Goal: Communication & Community: Connect with others

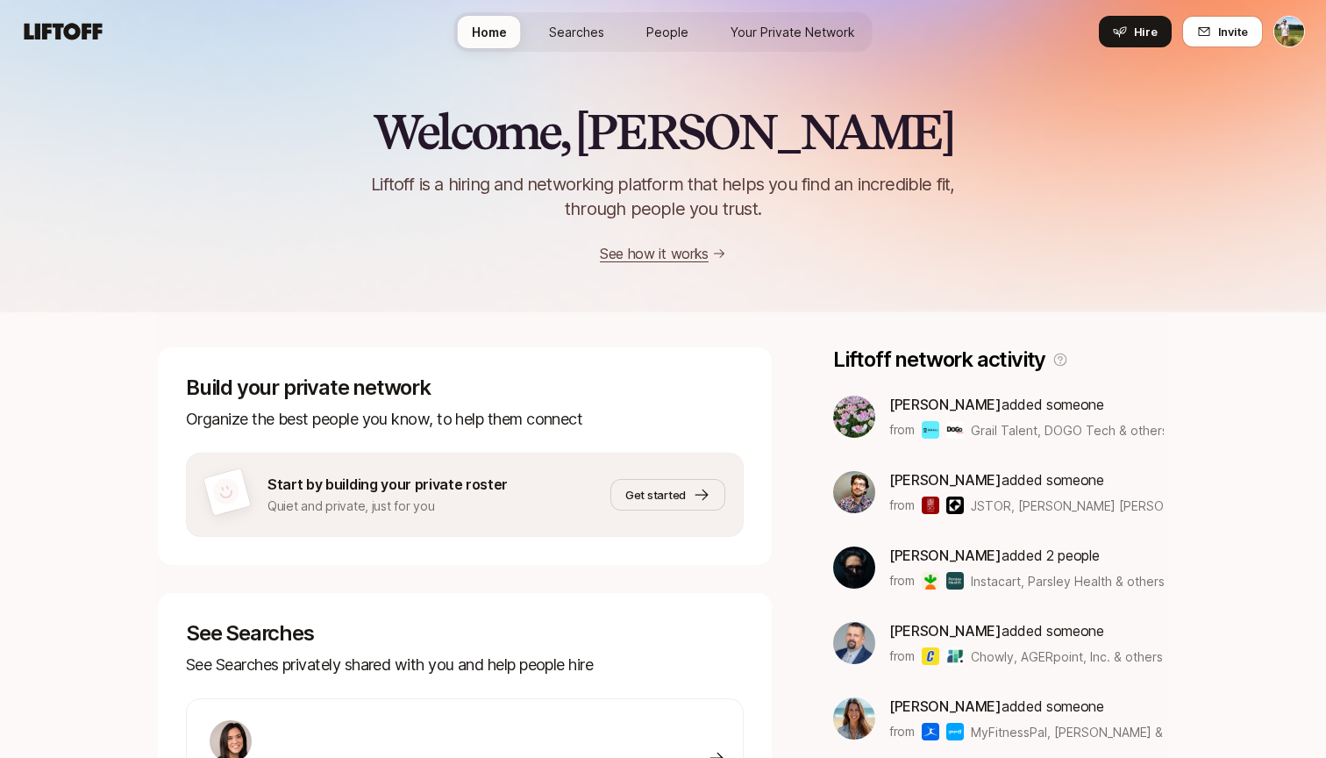
click at [1283, 30] on html "Home Searches People Your Private Network Hire Home Searches People Your Privat…" at bounding box center [663, 379] width 1326 height 758
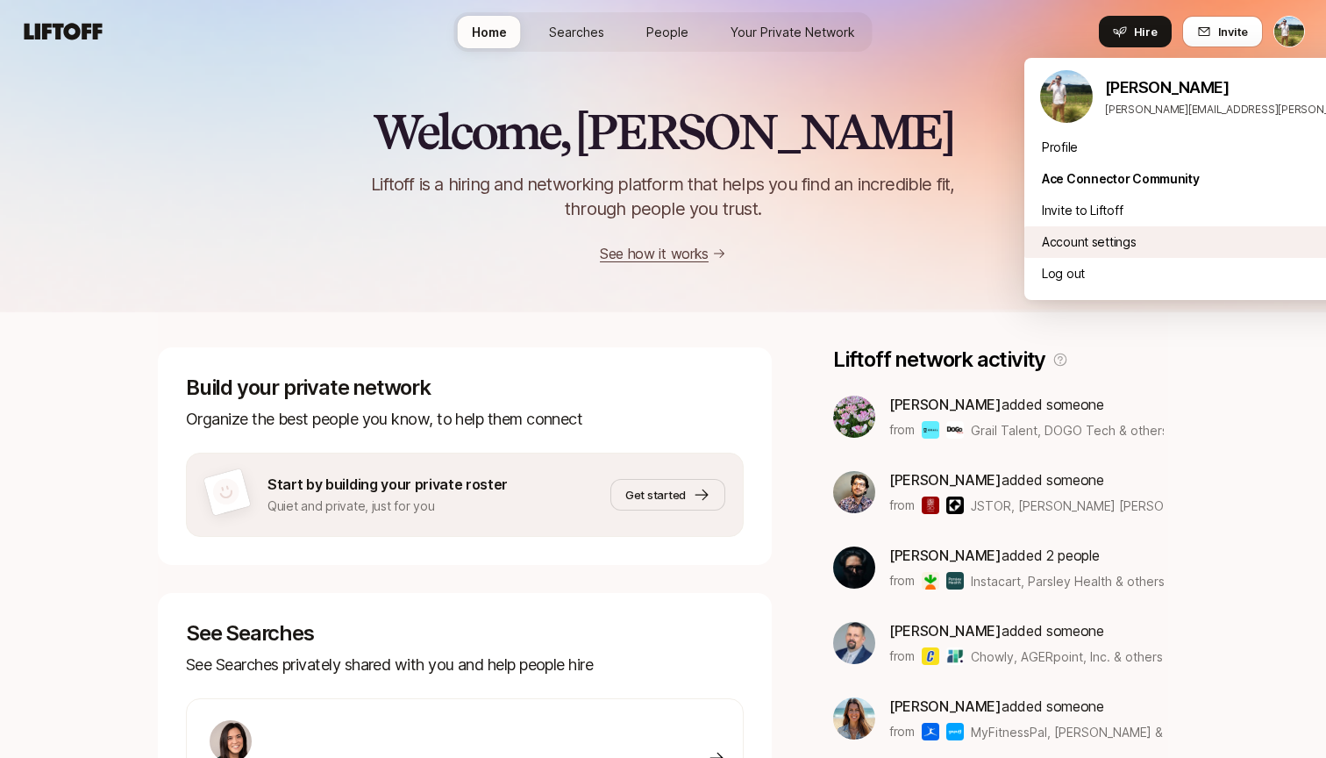
click at [1090, 241] on div "Account settings" at bounding box center [1242, 242] width 434 height 32
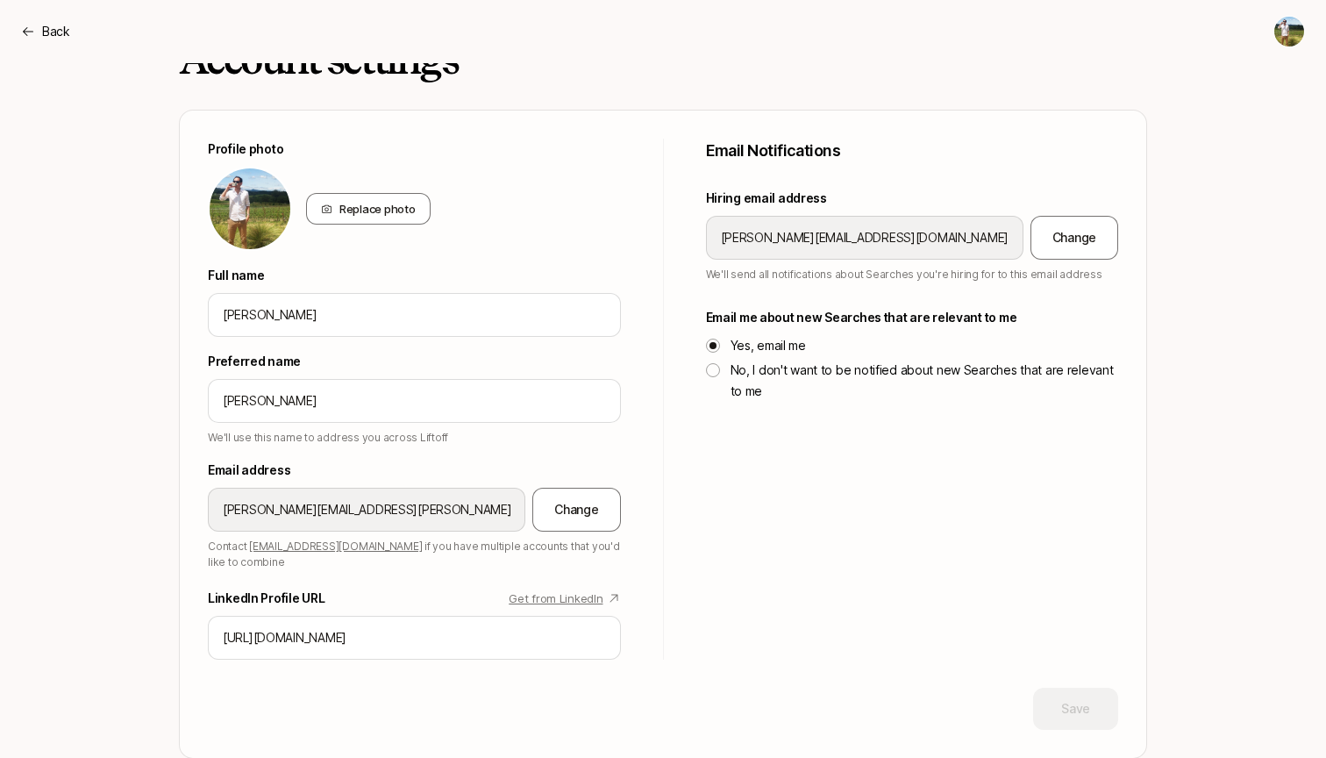
scroll to position [25, 0]
click at [30, 22] on div "Back" at bounding box center [45, 31] width 49 height 21
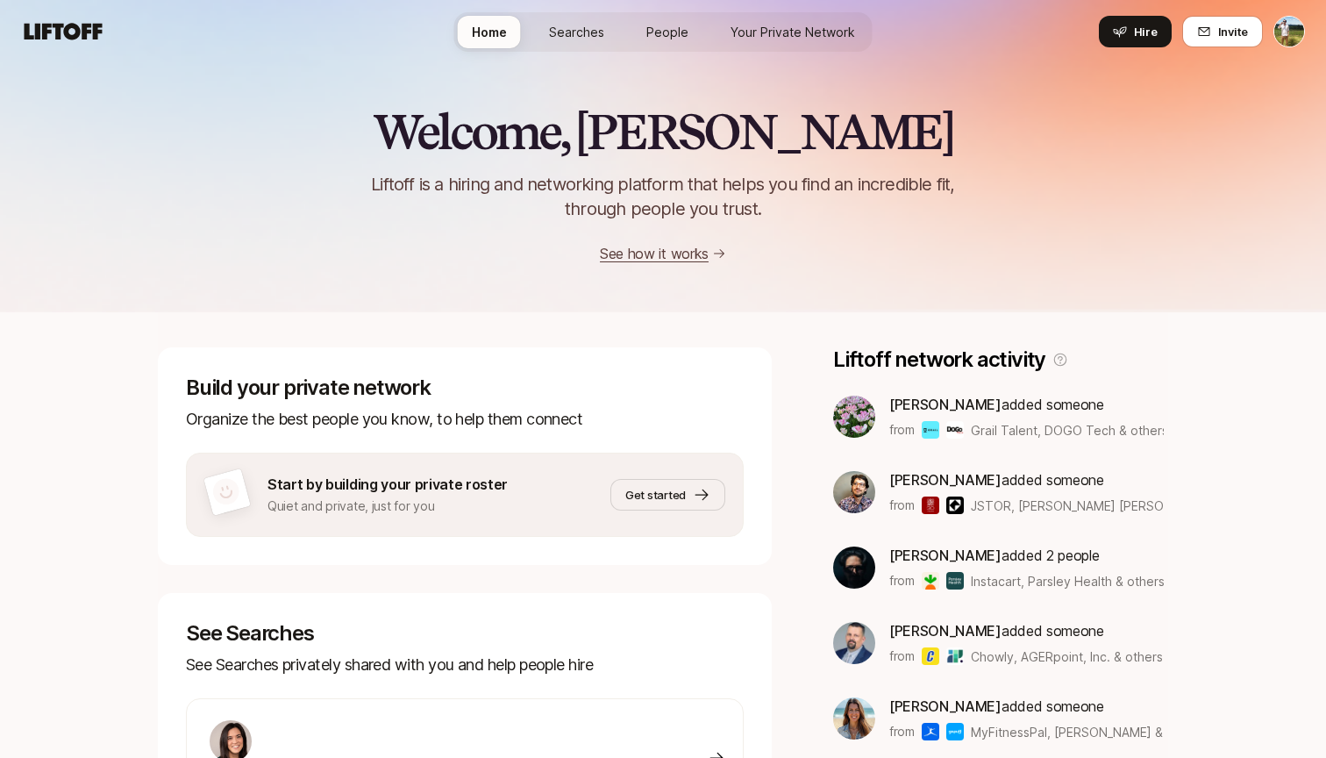
click at [595, 35] on span "Searches" at bounding box center [576, 32] width 55 height 18
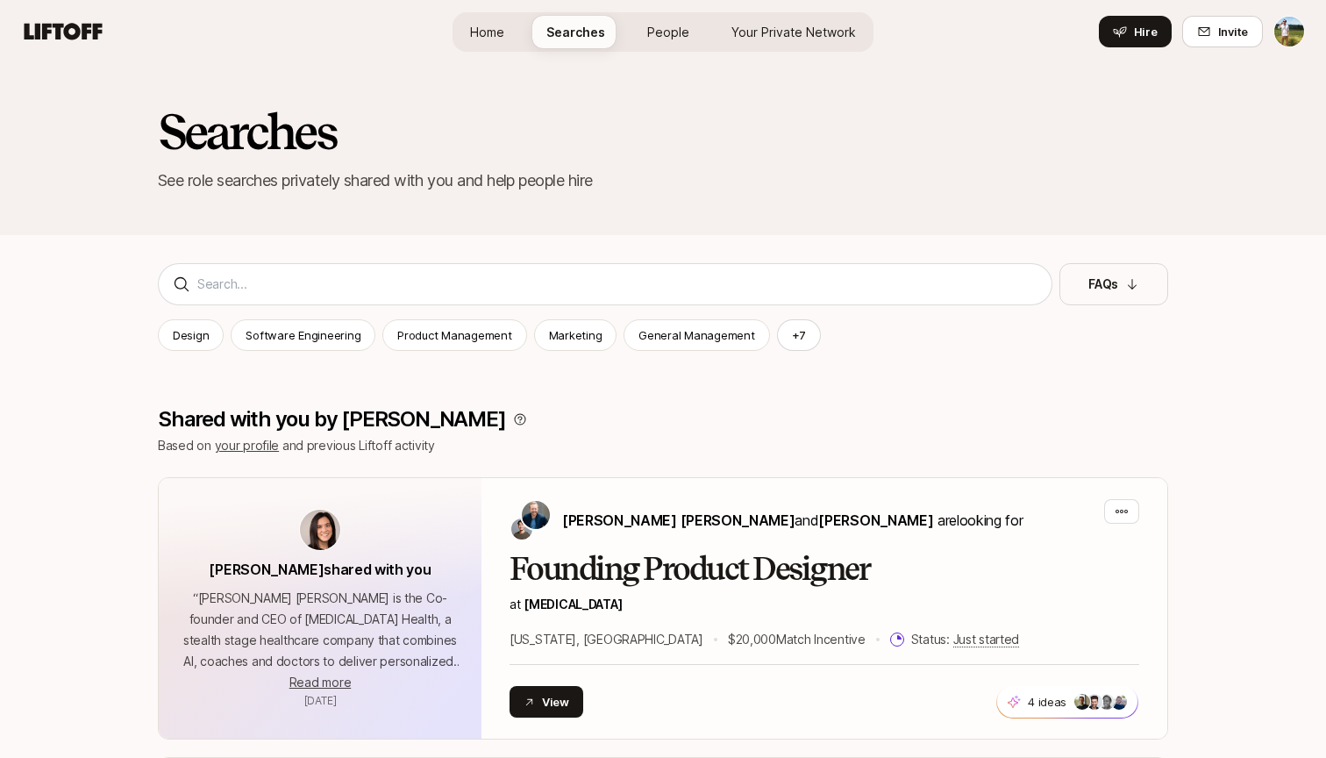
click at [503, 37] on span "Home" at bounding box center [487, 32] width 34 height 18
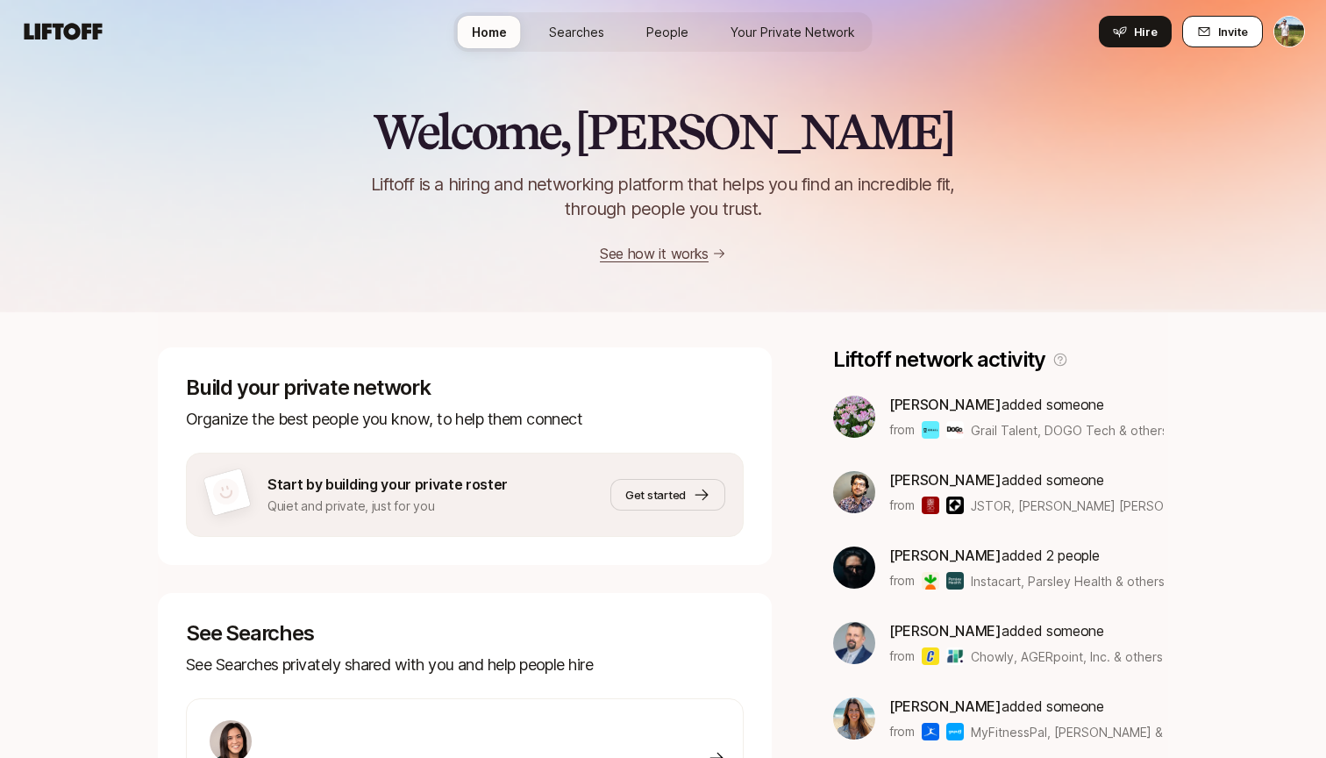
click at [1224, 30] on span "Invite" at bounding box center [1233, 32] width 30 height 18
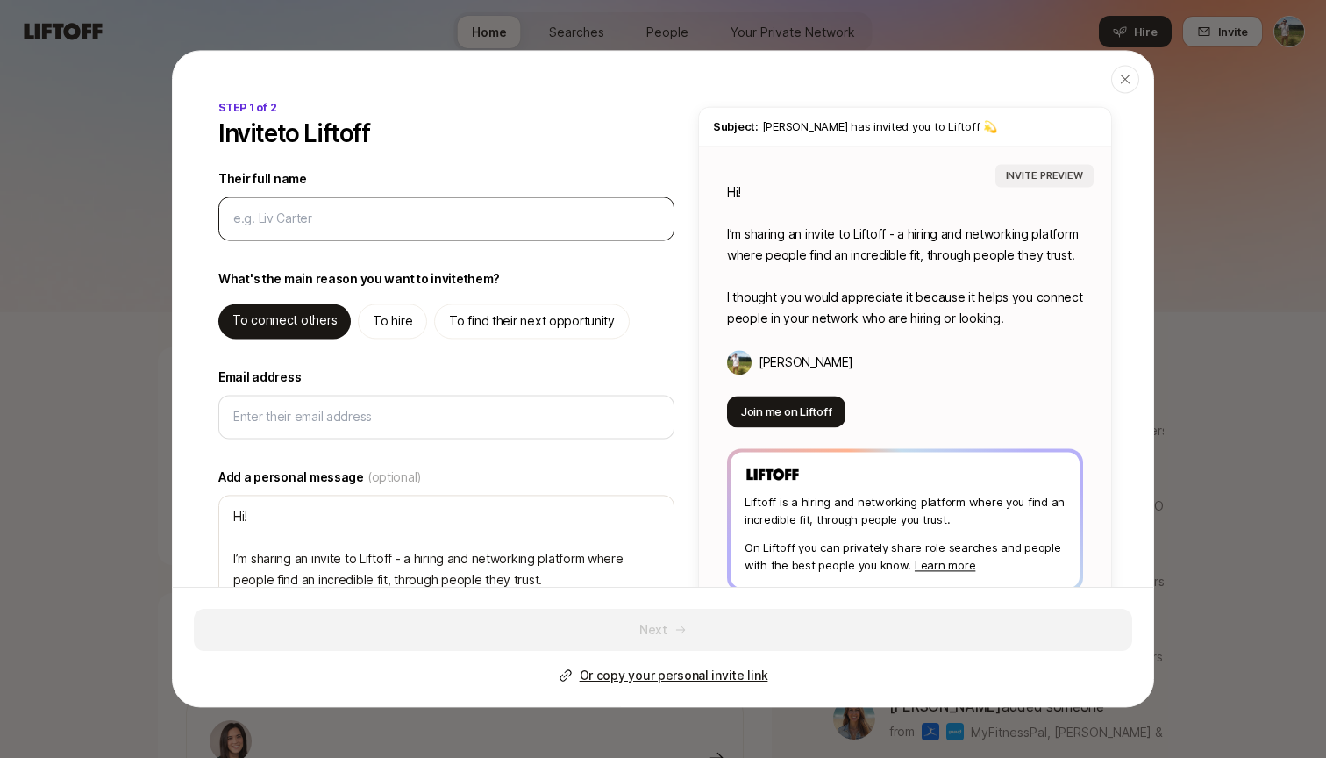
type input "T"
type textarea "x"
type input "Ty"
type textarea "x"
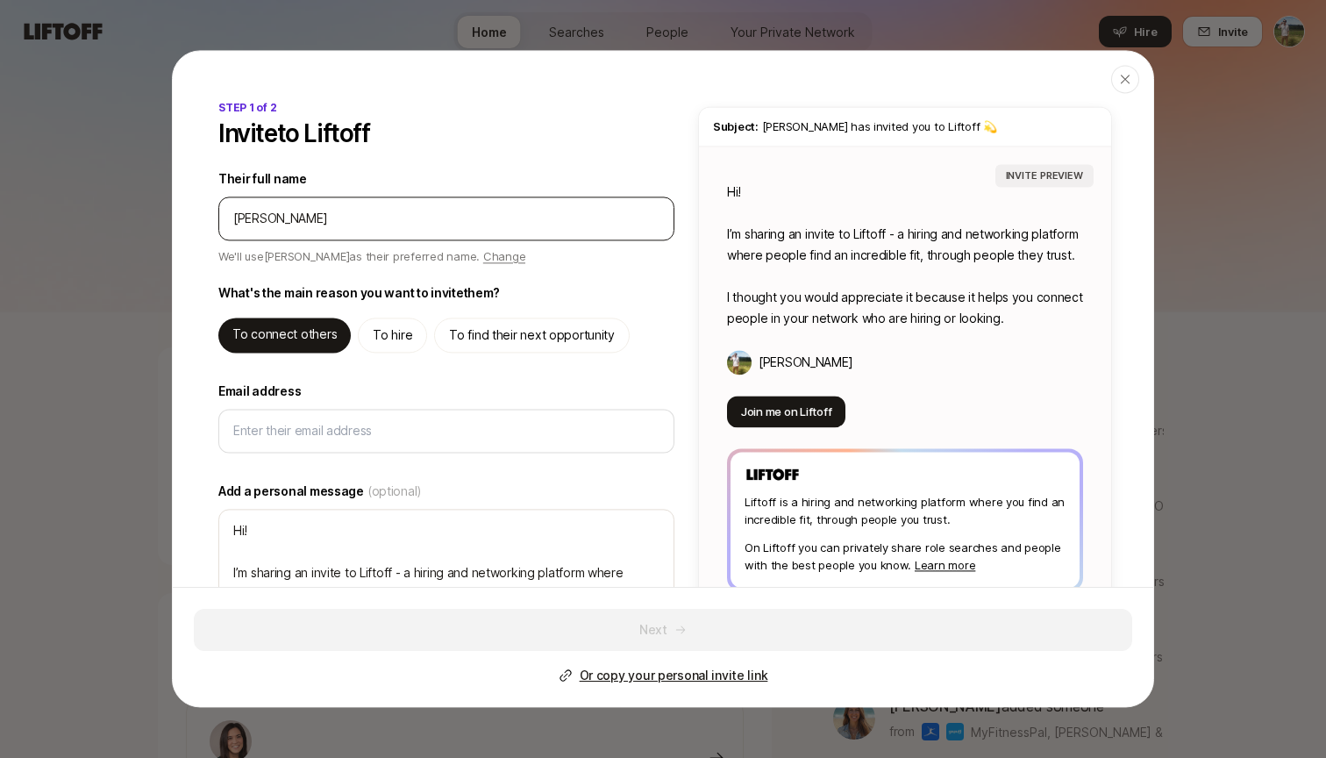
type input "Tyl"
type textarea "x"
type input "Tyle"
type textarea "x"
type input "Tyler"
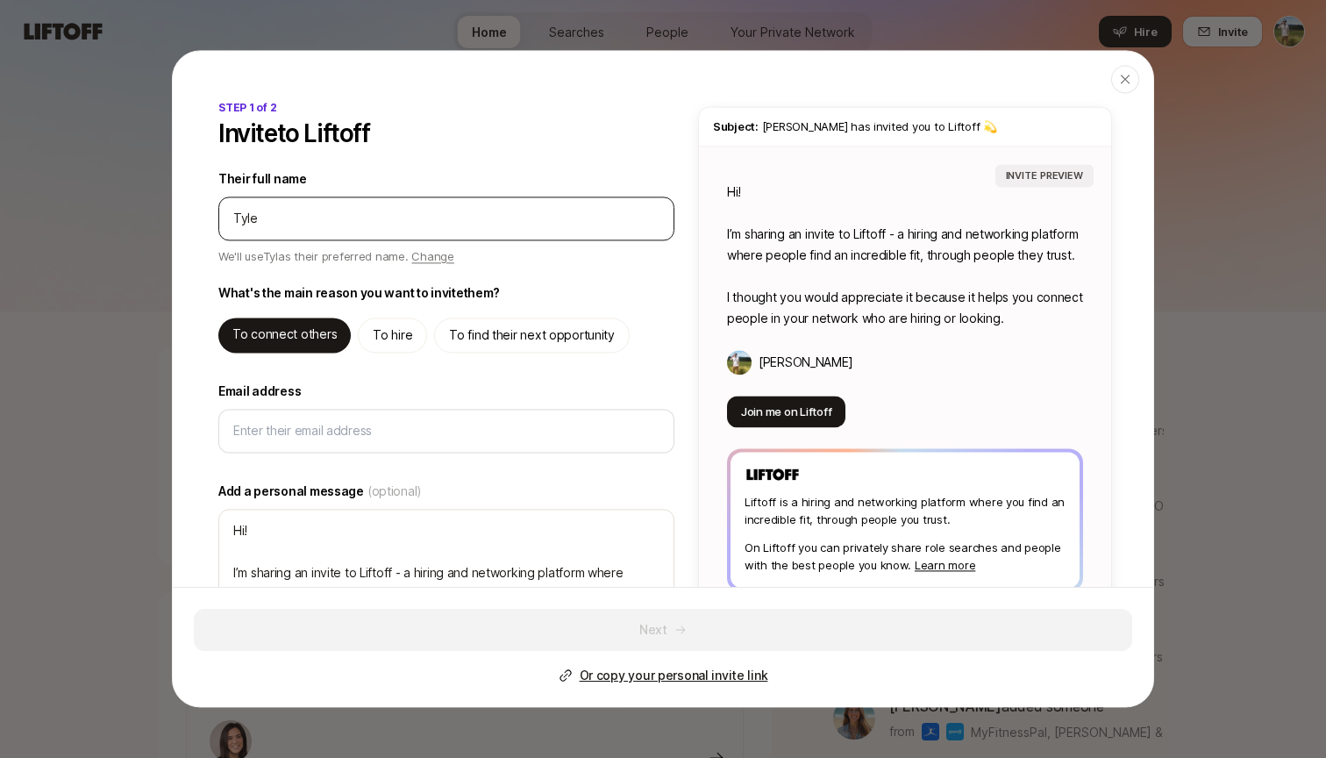
type textarea "x"
type input "Tyler"
type textarea "x"
type input "Tyler K"
type textarea "x"
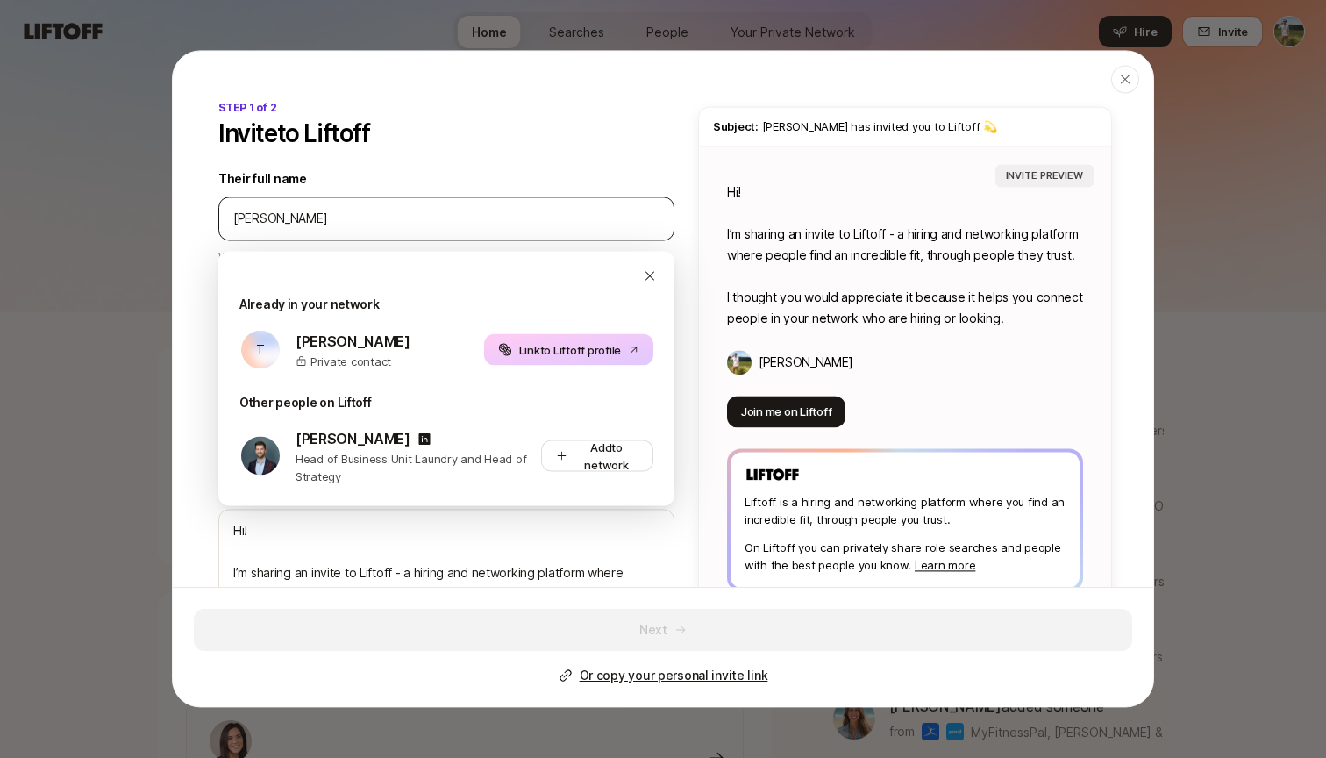
type input "Tyler Ki"
type textarea "x"
type input "Tyler Kie"
type textarea "x"
type input "Tyler Kief"
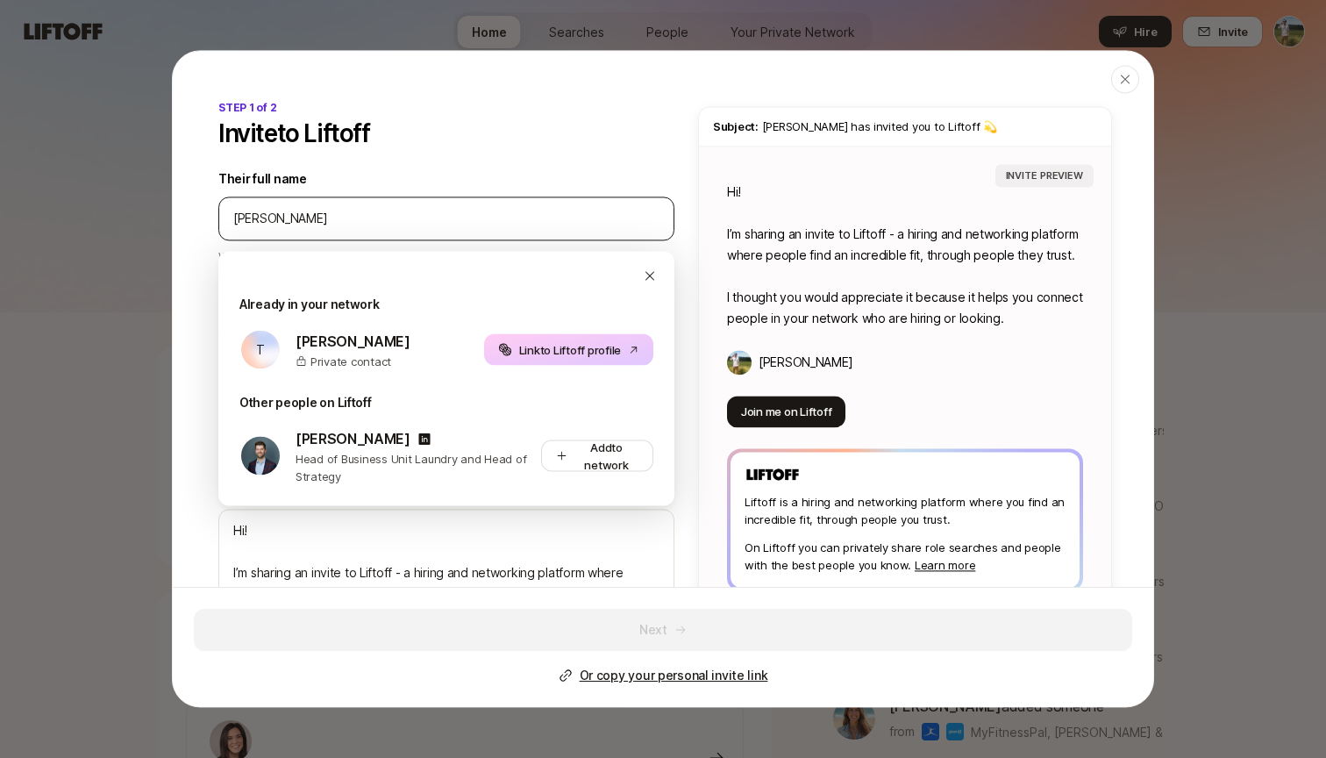
type textarea "x"
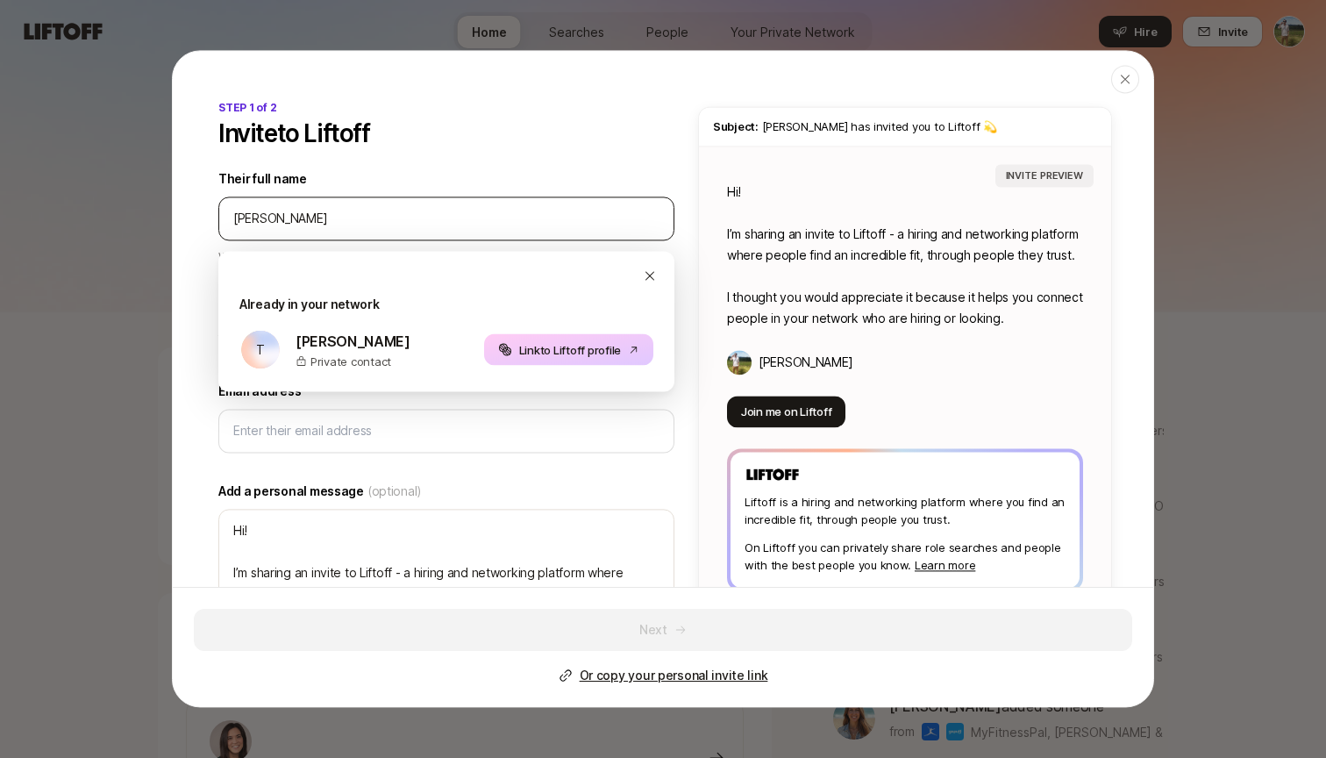
type input "Tyler Kieft"
type textarea "x"
type input "Tyler Kieft"
type textarea "x"
type textarea "Hi Tyler! I’m sharing an invite to Liftoff - a hiring and networking platform w…"
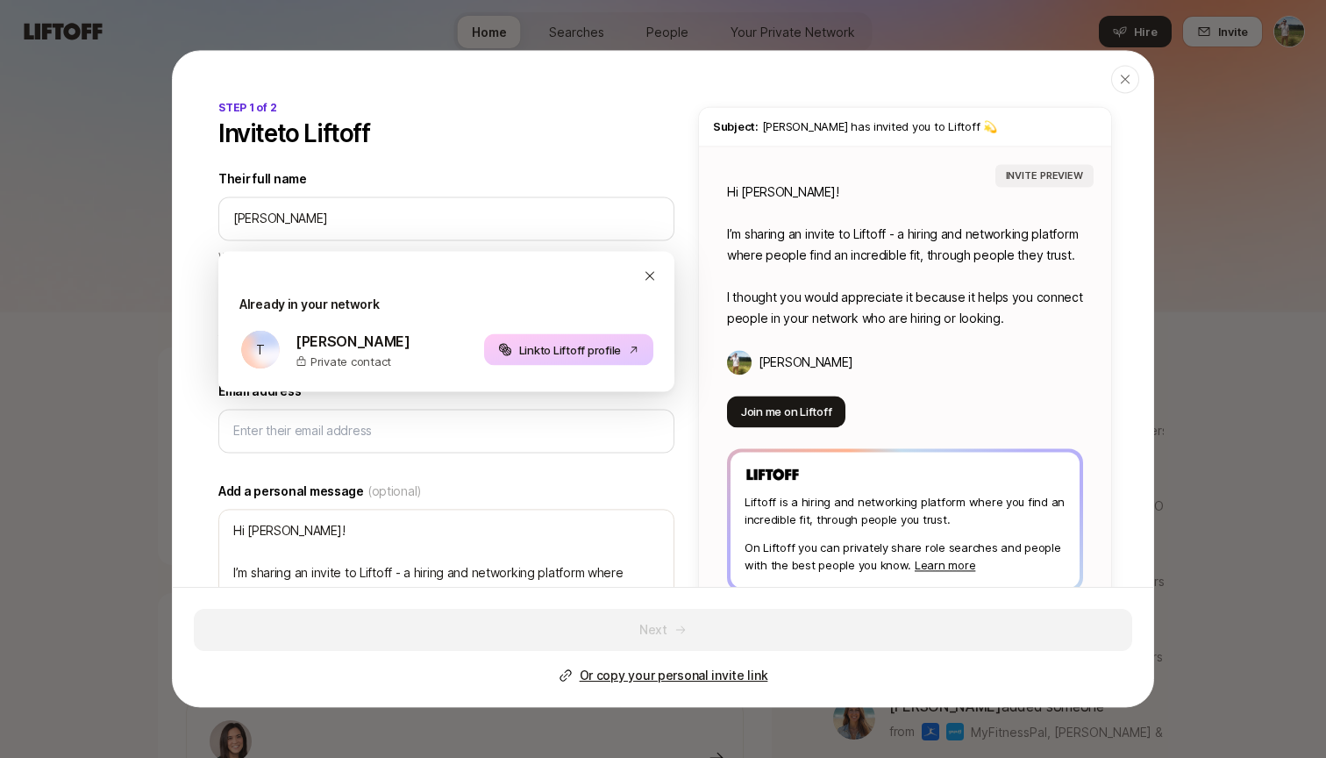
click at [439, 181] on label "Their full name" at bounding box center [446, 178] width 456 height 21
click at [439, 208] on input "Their full name" at bounding box center [446, 218] width 426 height 21
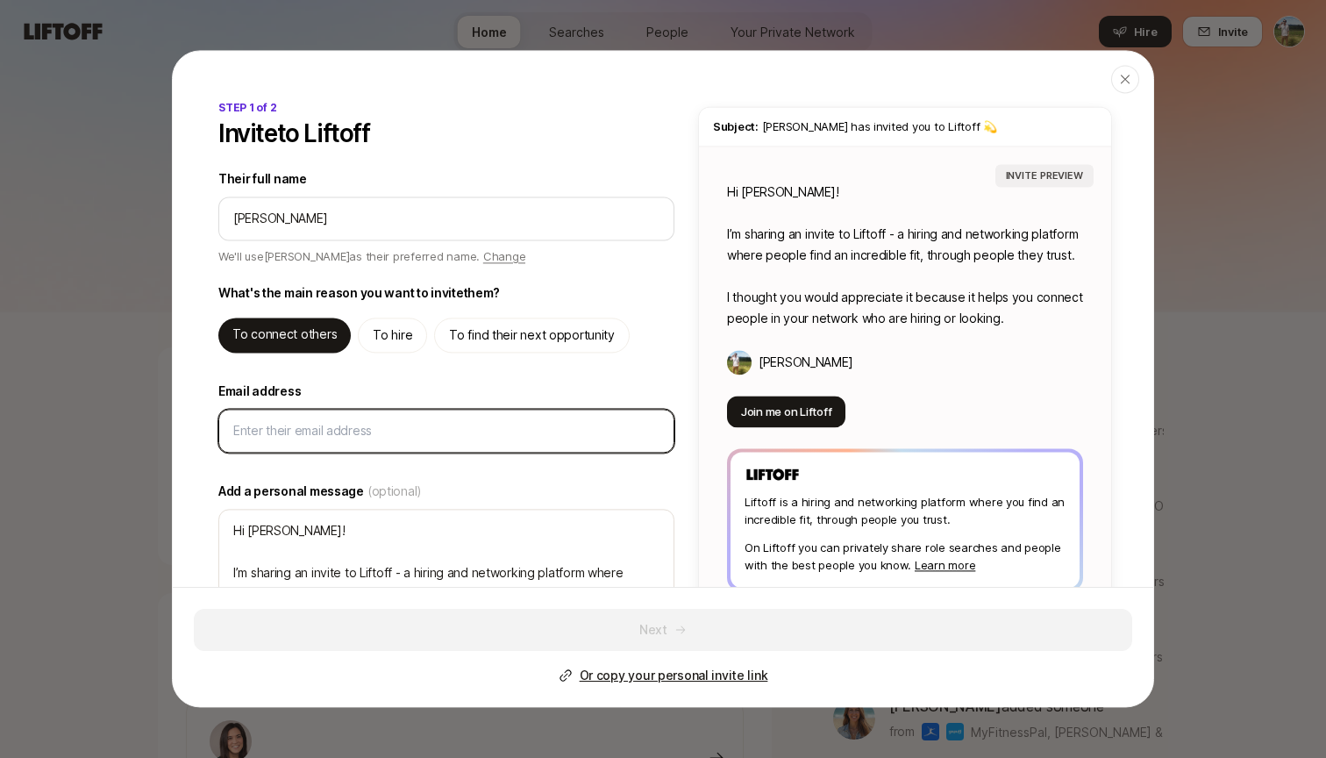
type textarea "x"
click at [375, 425] on input "Email address" at bounding box center [446, 430] width 426 height 21
type input "s"
type textarea "x"
type input "sa"
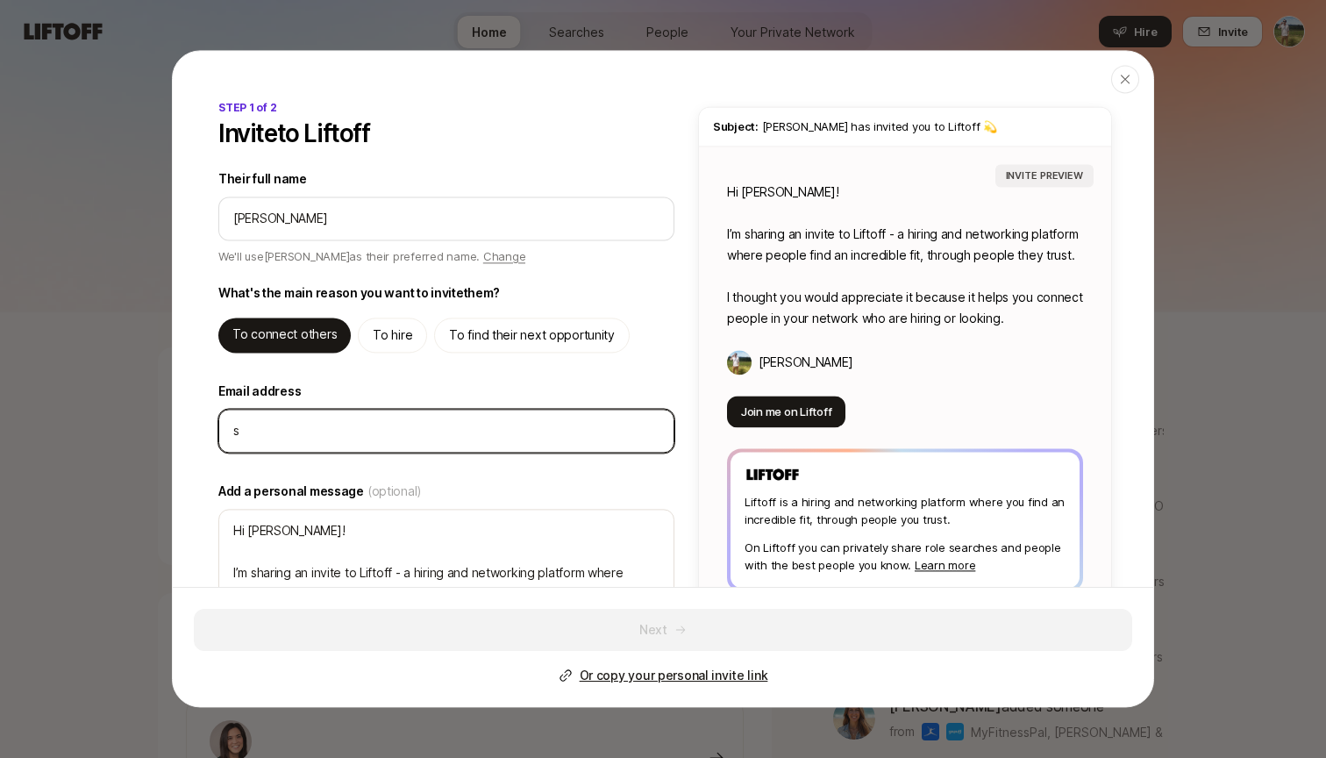
type textarea "x"
type input "sad"
type textarea "x"
type input "sadf"
type textarea "x"
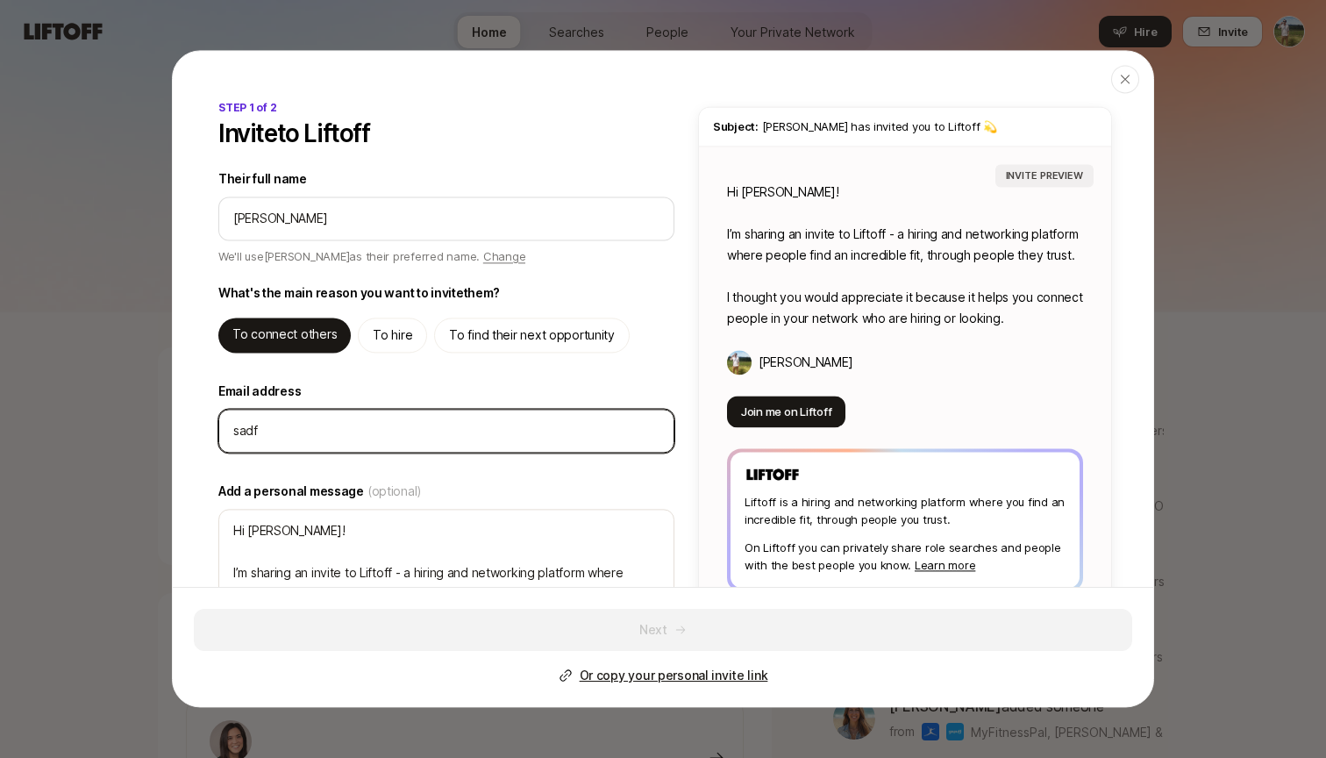
type input "sadfa"
type textarea "x"
type input "sadfas"
type textarea "x"
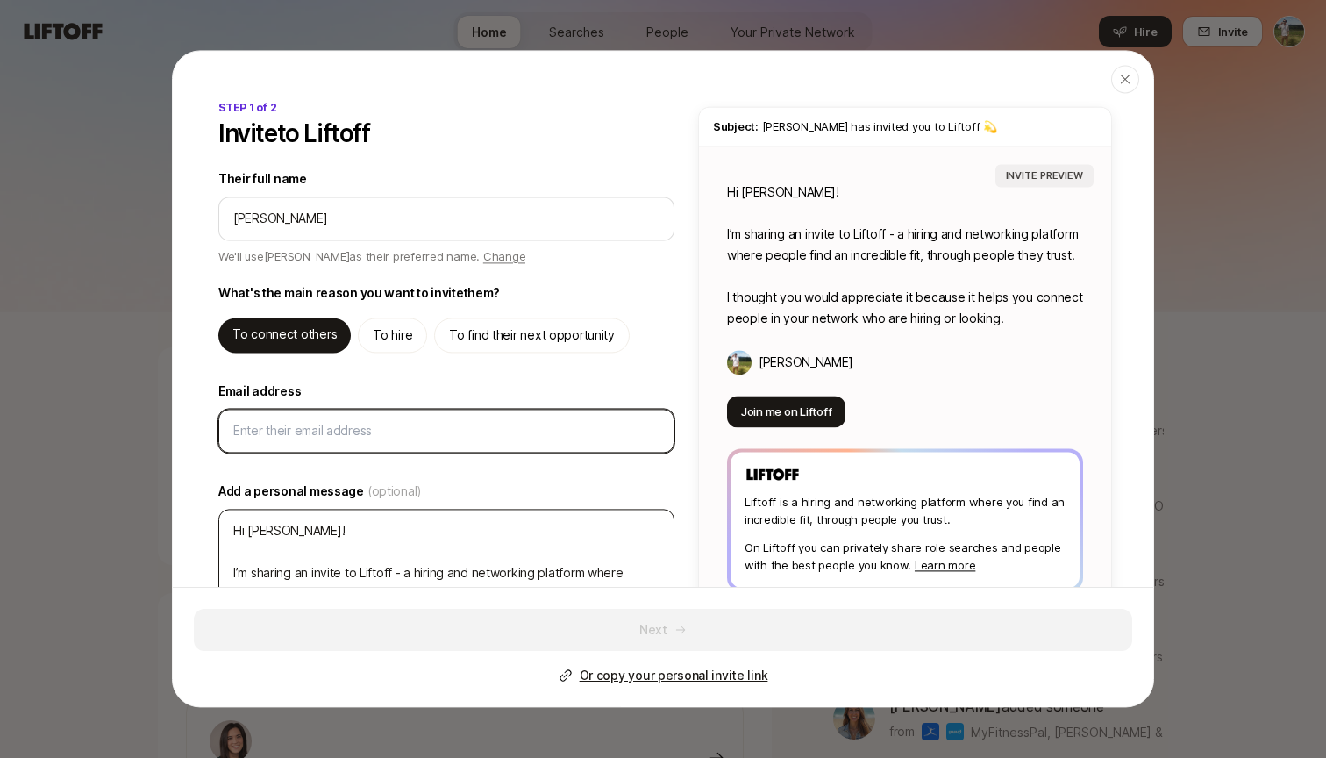
type input "t"
type textarea "x"
type input "ty"
type textarea "x"
type input "tyl"
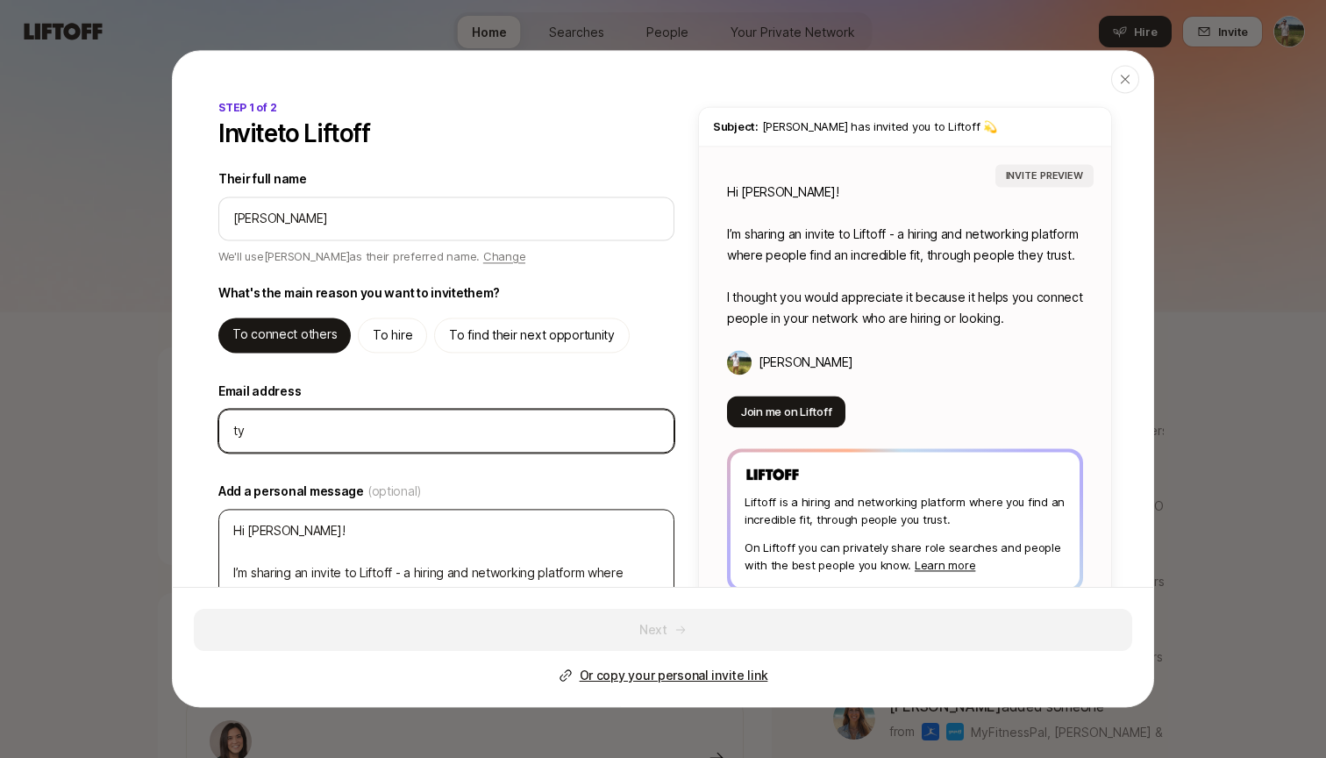
type textarea "x"
type input "tyle"
type textarea "x"
type input "tyler"
type textarea "x"
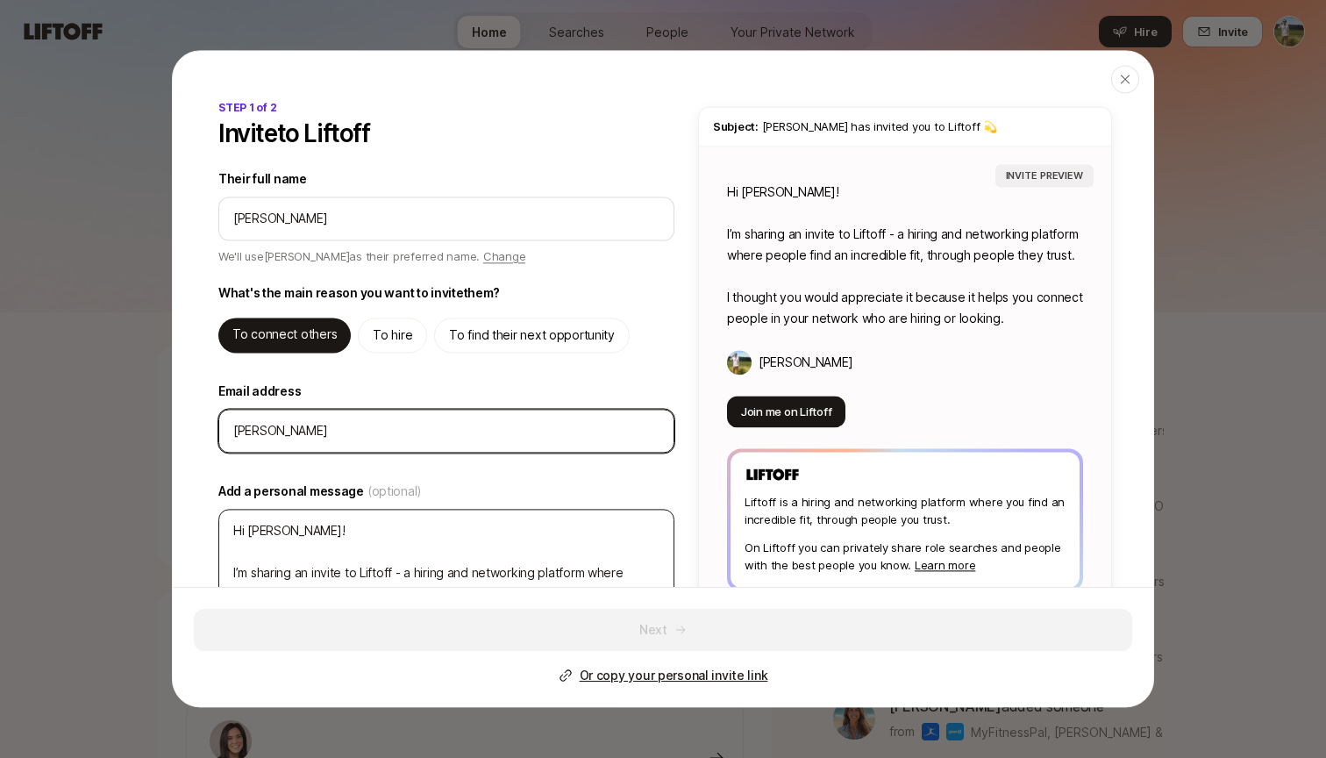
type input "tyler@"
type textarea "x"
type input "tyler@l"
type textarea "x"
type input "tyler@li"
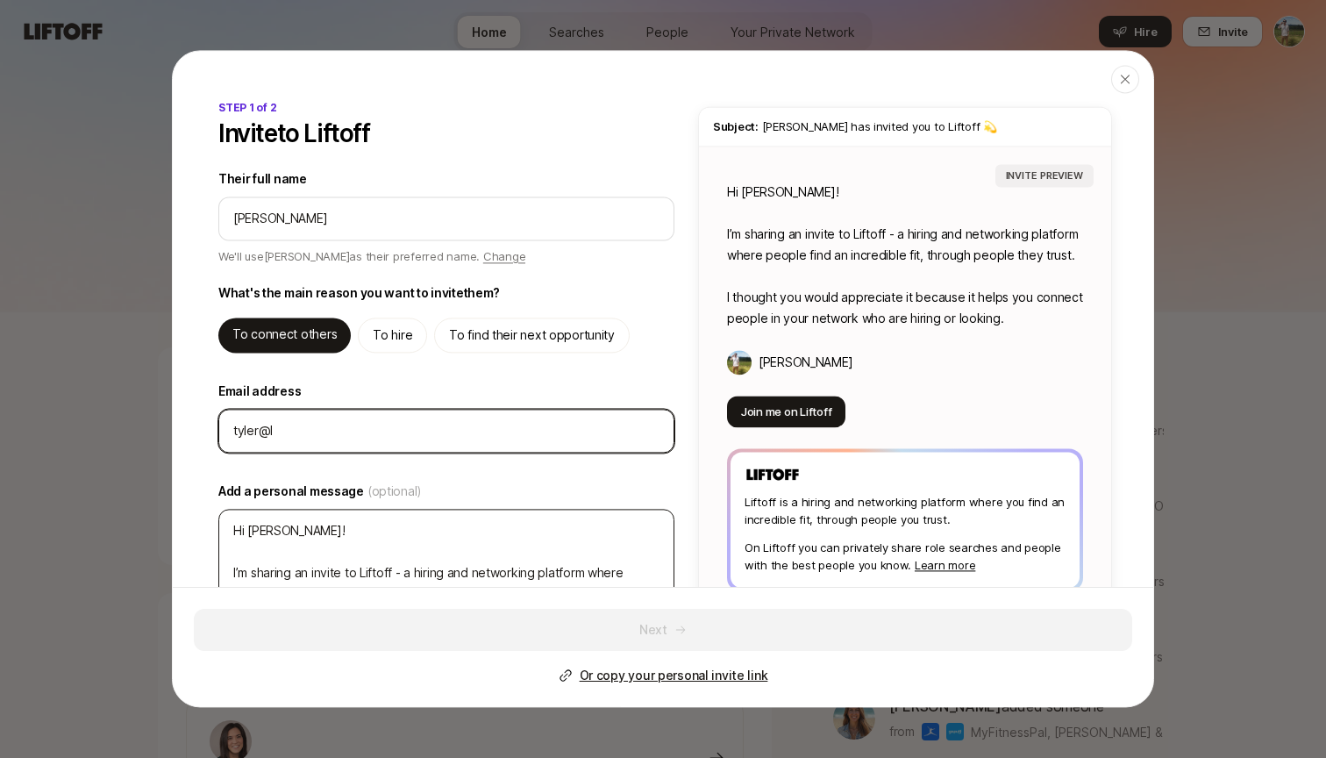
type textarea "x"
type input "tyler@lif"
type textarea "x"
type input "tyler@lift"
type textarea "x"
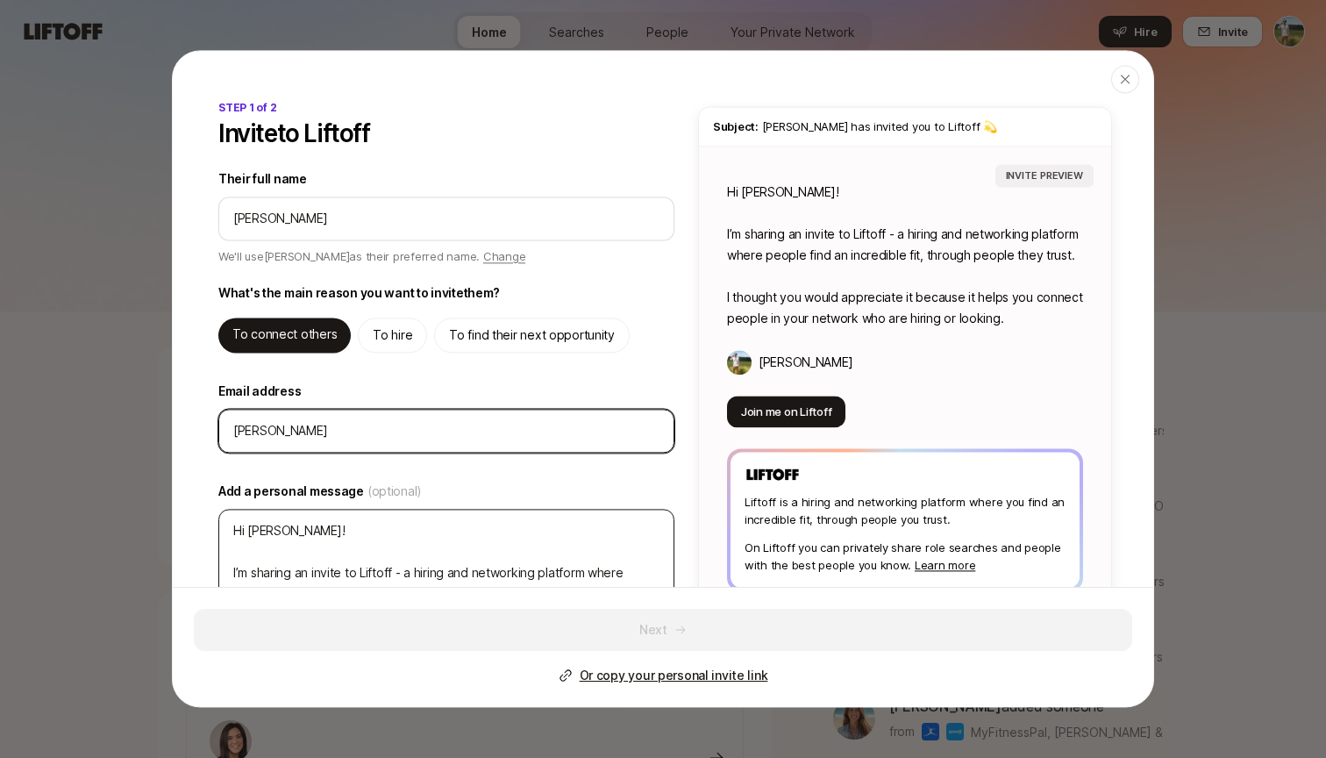
type input "tyler@lifto"
type textarea "x"
type input "tyler@liftof"
type textarea "x"
type input "tyler@liftoff"
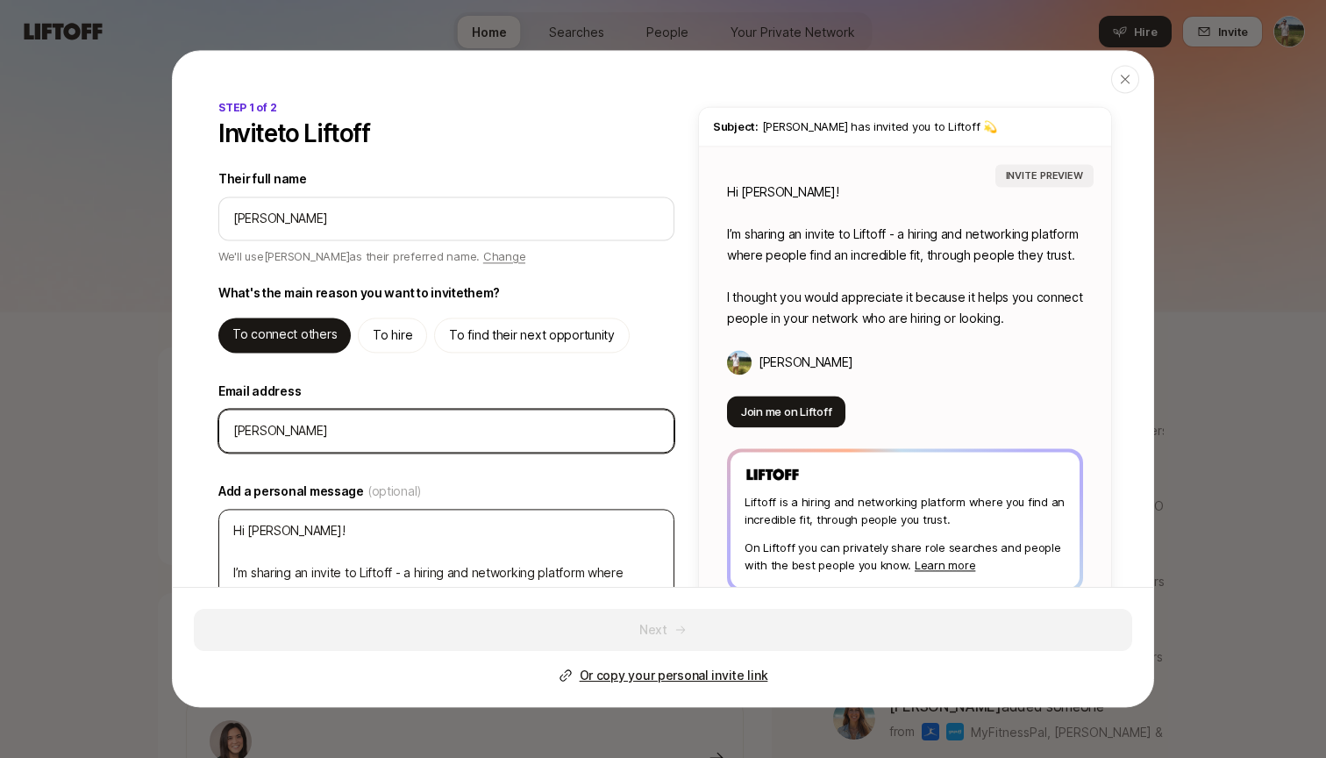
type textarea "x"
type input "tyler@liftoff."
type textarea "x"
type input "tyler@liftoff.x"
type textarea "x"
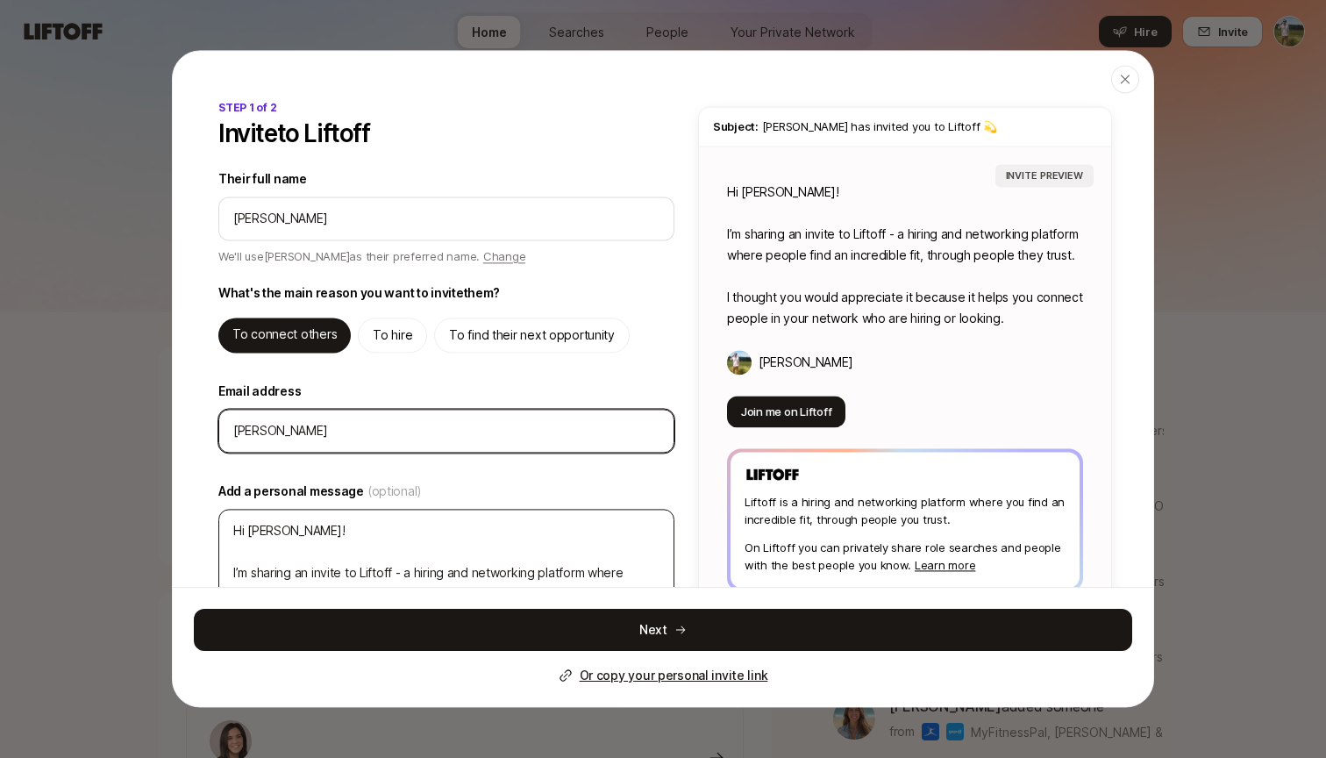
type input "tyler@liftoff.xy"
type textarea "x"
type input "tyler@liftoff.xyz"
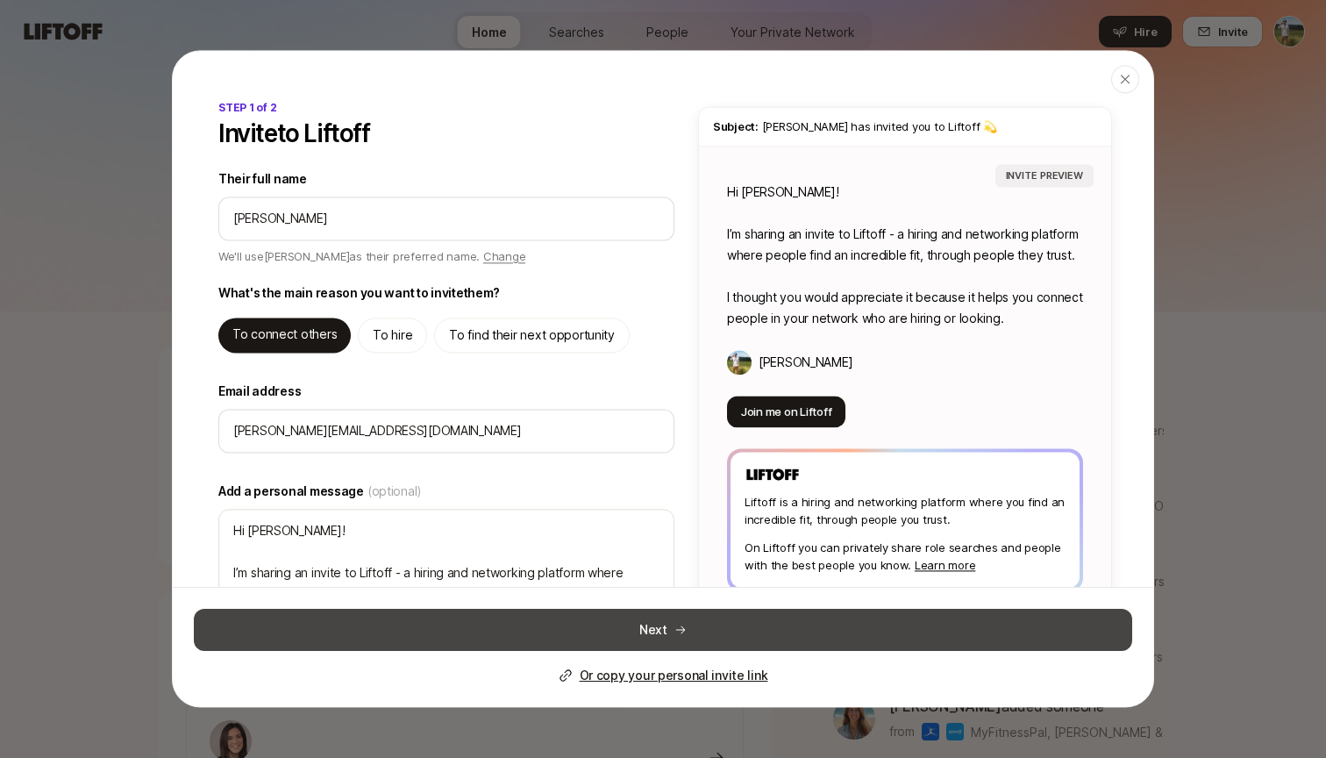
click at [716, 634] on button "Next" at bounding box center [663, 630] width 939 height 42
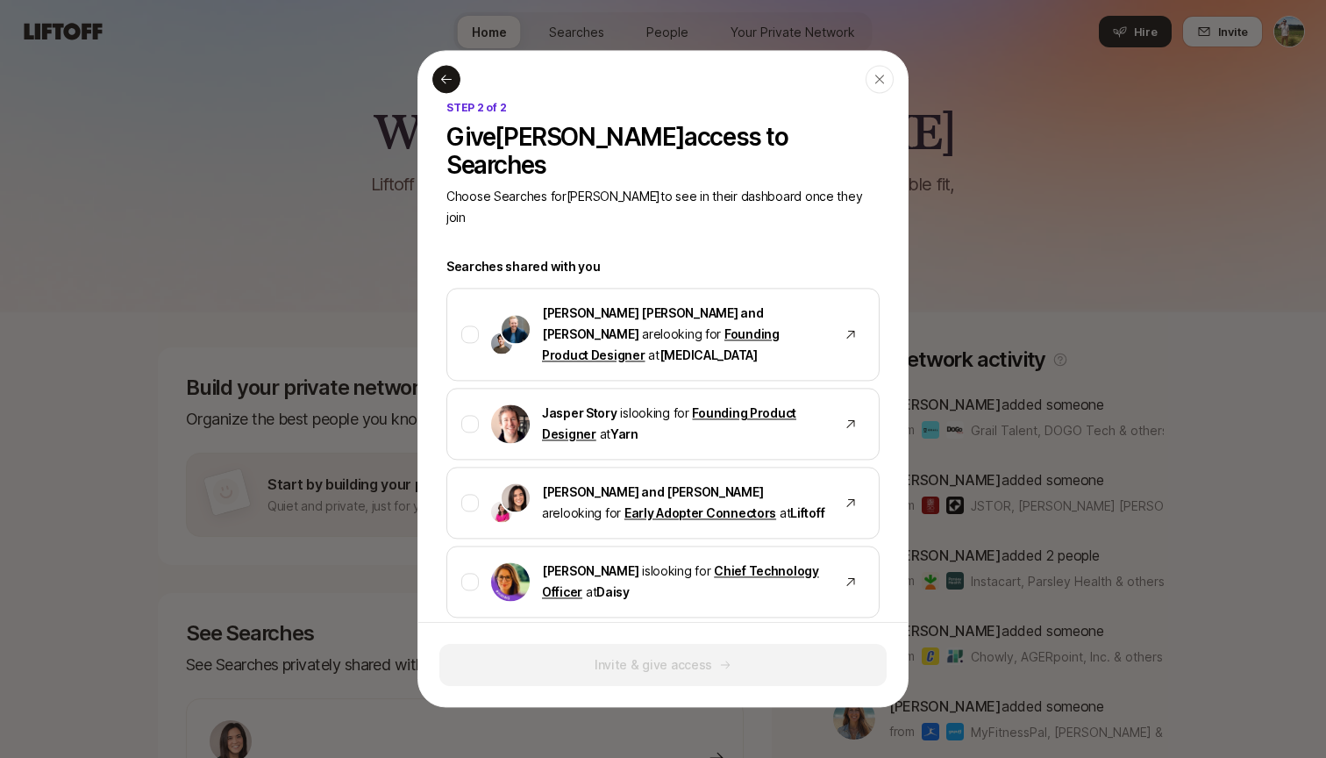
click at [445, 82] on icon at bounding box center [446, 79] width 14 height 14
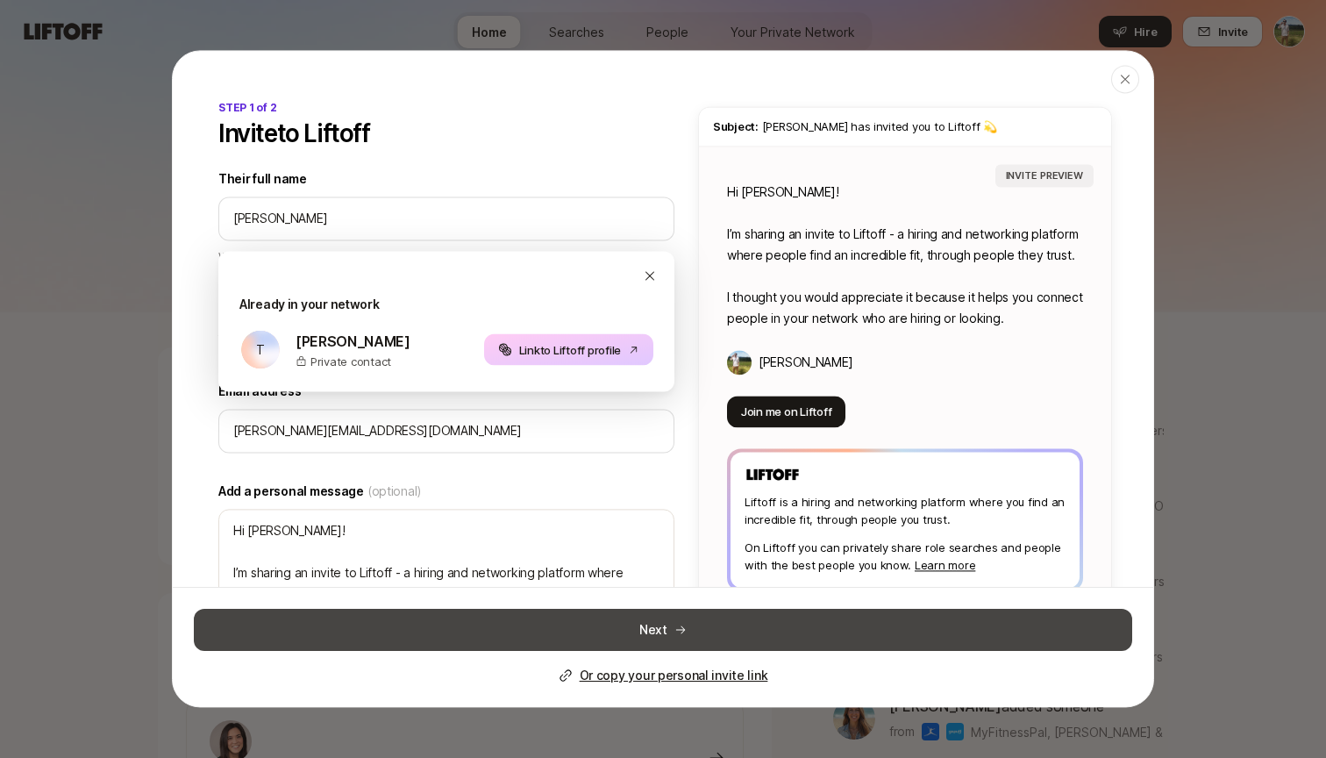
click at [669, 617] on button "Next" at bounding box center [663, 630] width 939 height 42
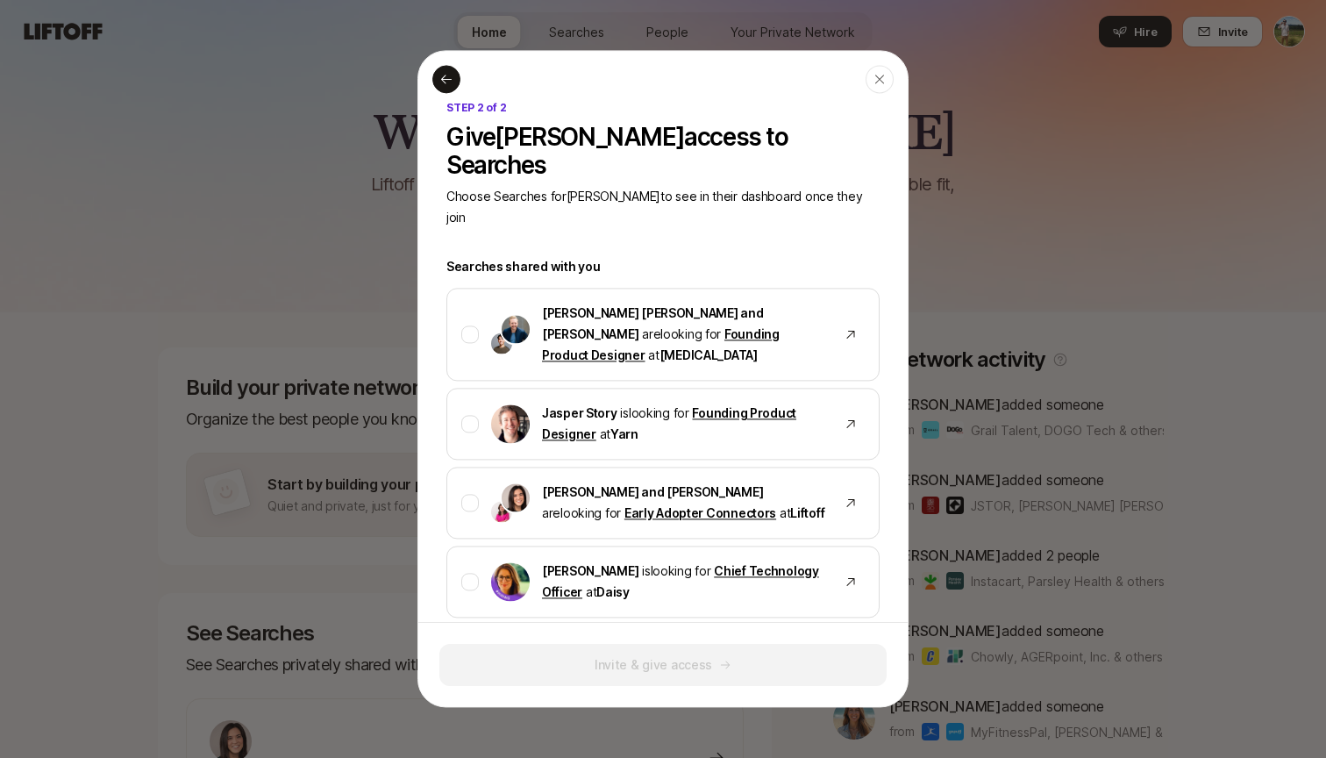
click at [453, 78] on div at bounding box center [446, 79] width 28 height 28
type textarea "x"
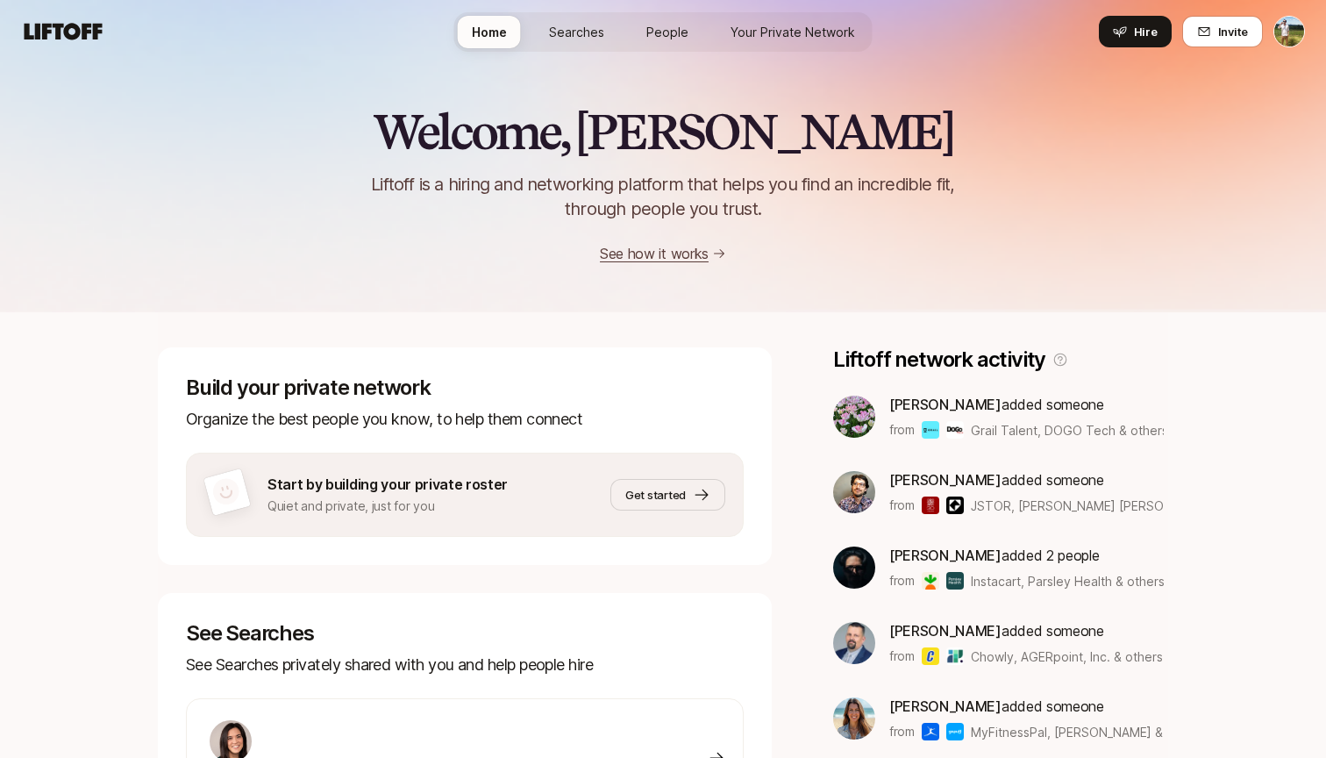
click at [623, 34] on div "Home Searches People Your Private Network Hire" at bounding box center [663, 31] width 418 height 39
click at [594, 34] on span "Searches" at bounding box center [576, 32] width 55 height 18
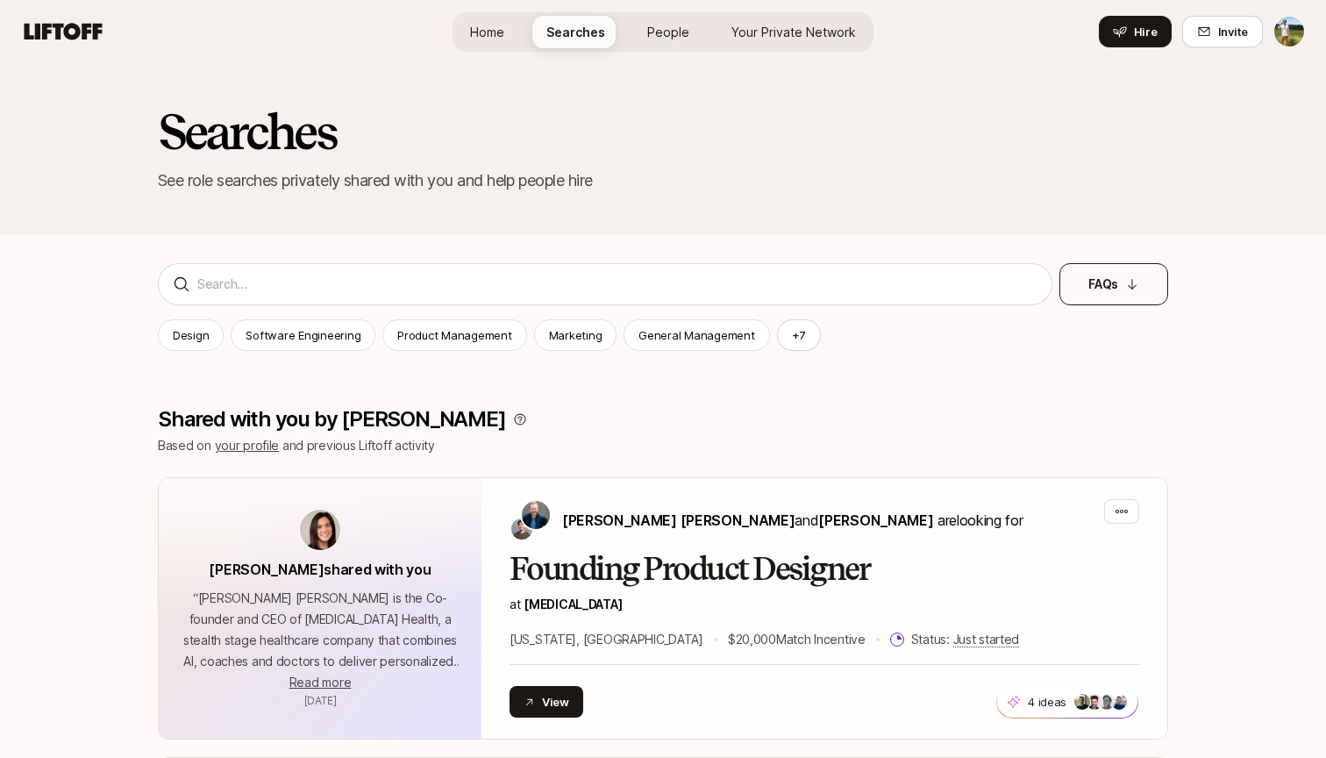
click at [1091, 289] on p "FAQs" at bounding box center [1104, 284] width 30 height 21
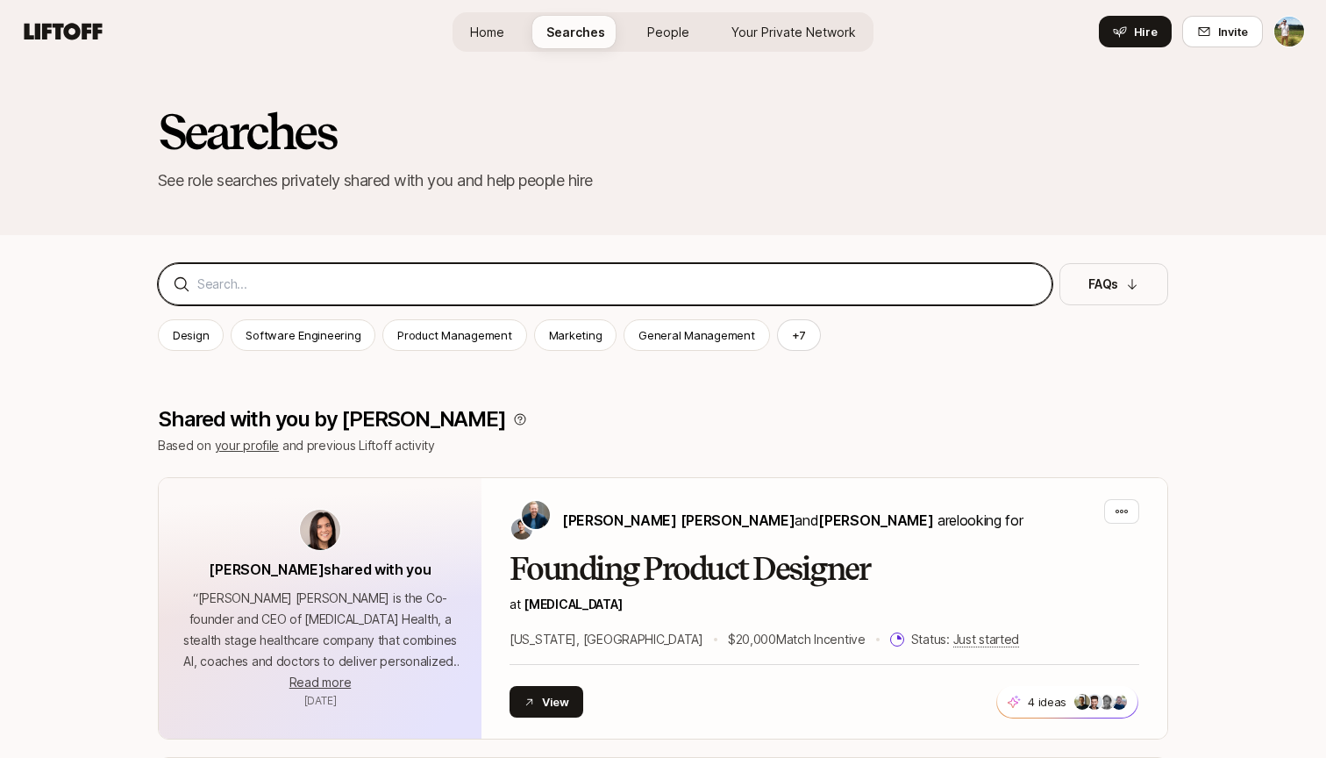
click at [822, 275] on input at bounding box center [617, 284] width 840 height 21
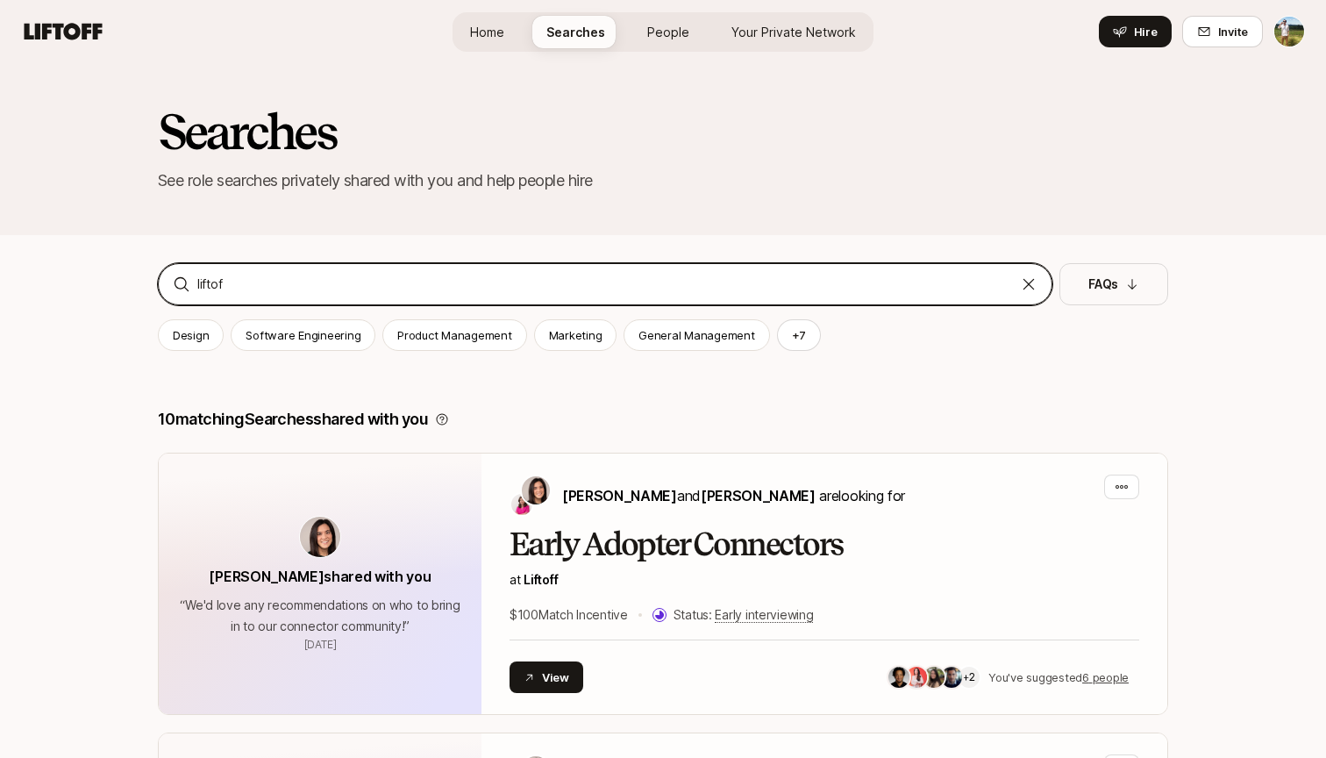
type input "liftoff"
click at [622, 290] on input "liftoff" at bounding box center [605, 284] width 816 height 21
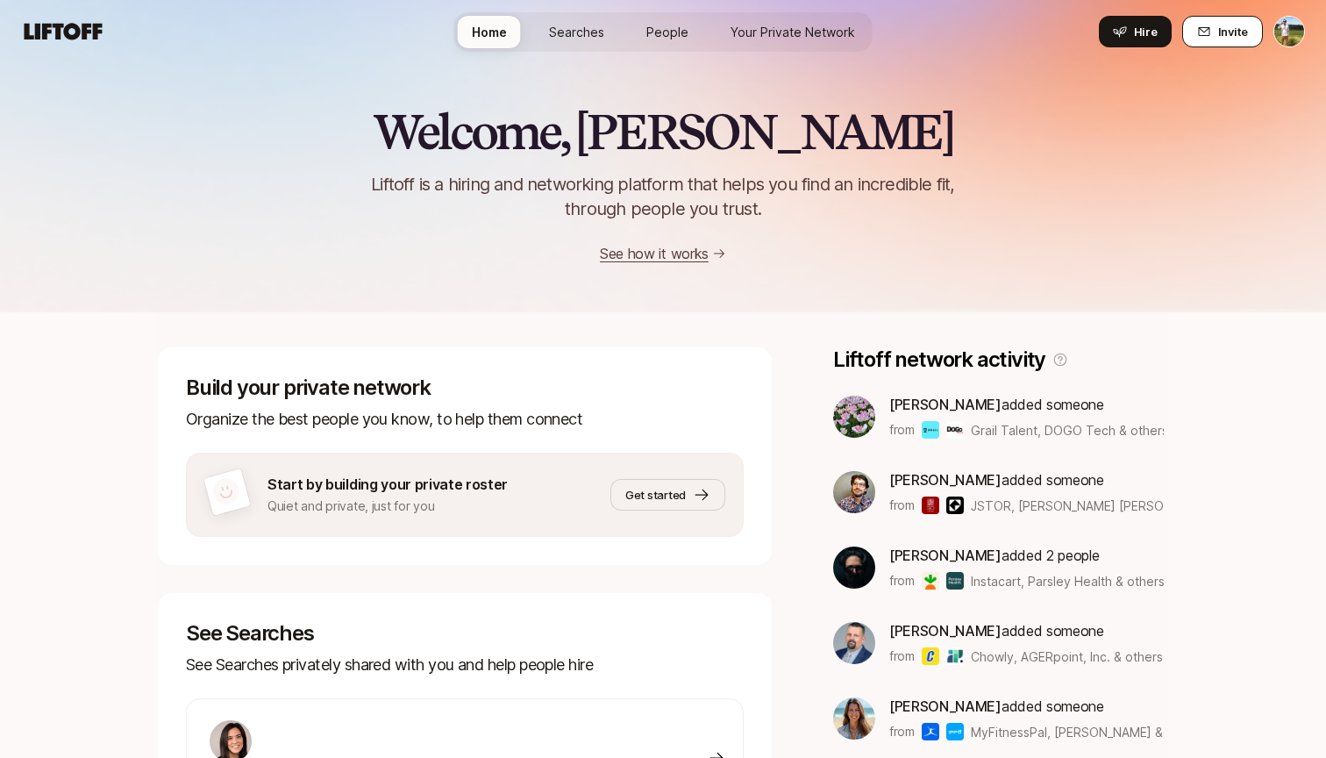
click at [1225, 45] on button "Invite" at bounding box center [1222, 32] width 81 height 32
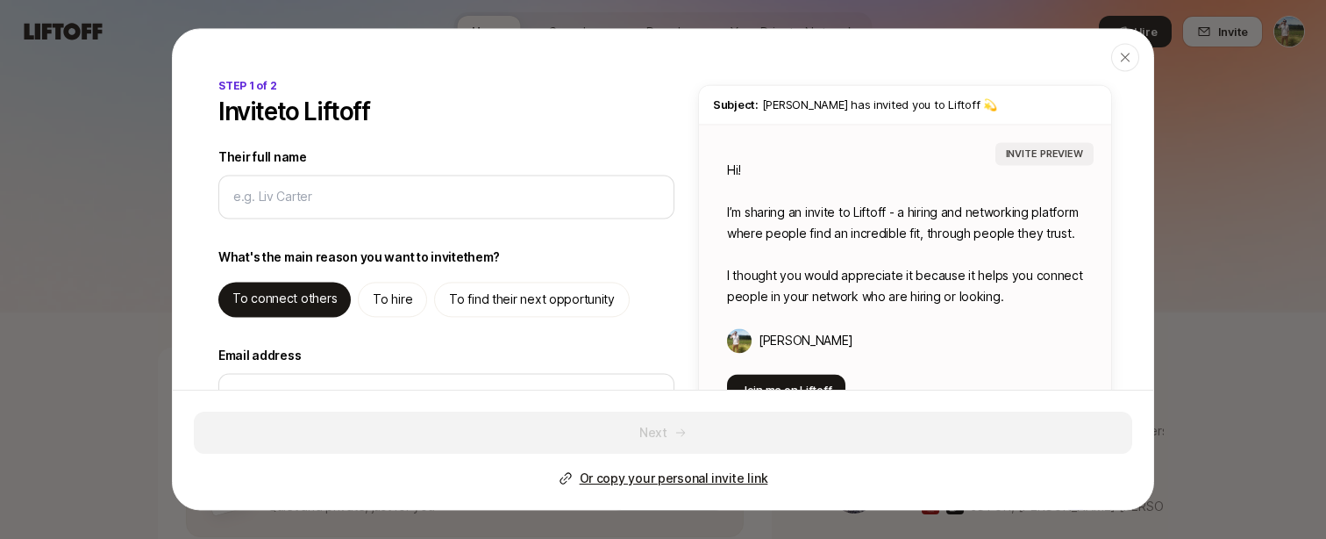
type textarea "x"
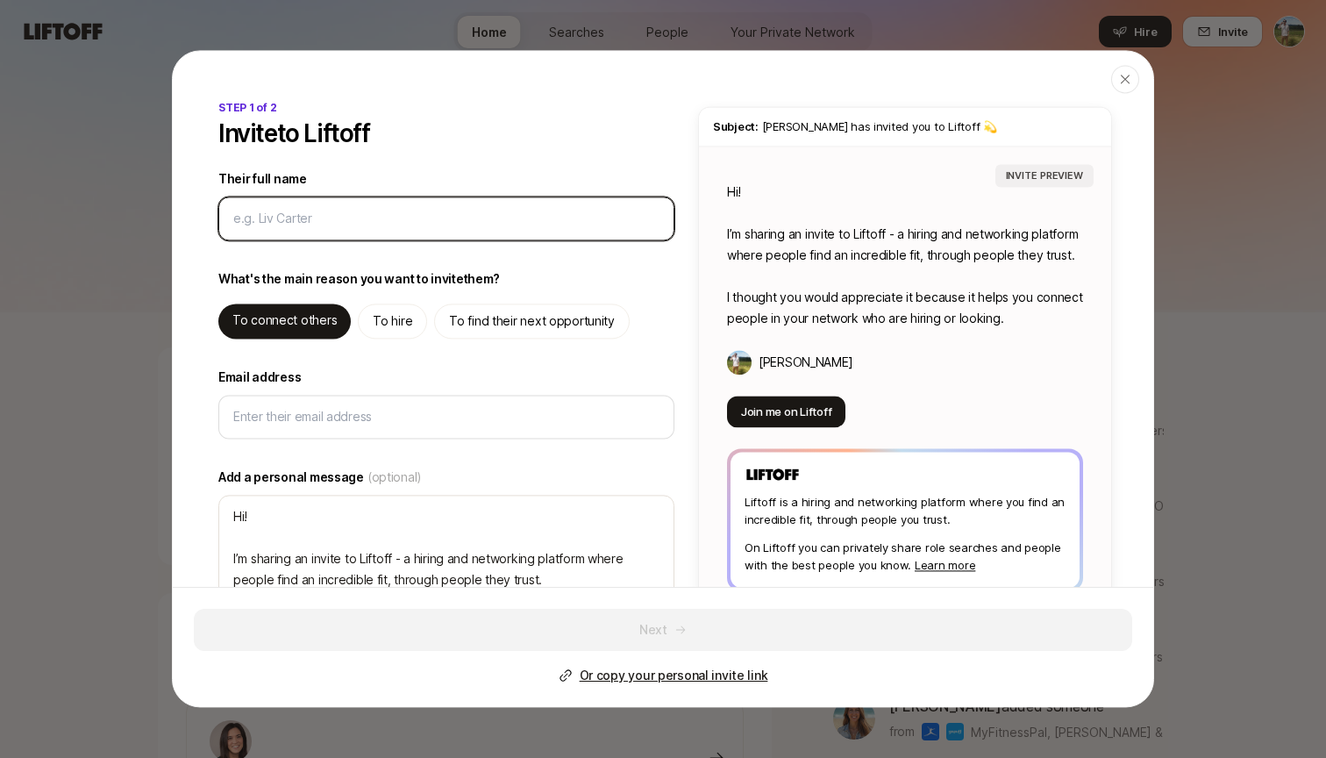
click at [460, 216] on input "Their full name" at bounding box center [446, 218] width 426 height 21
type input "T"
type textarea "x"
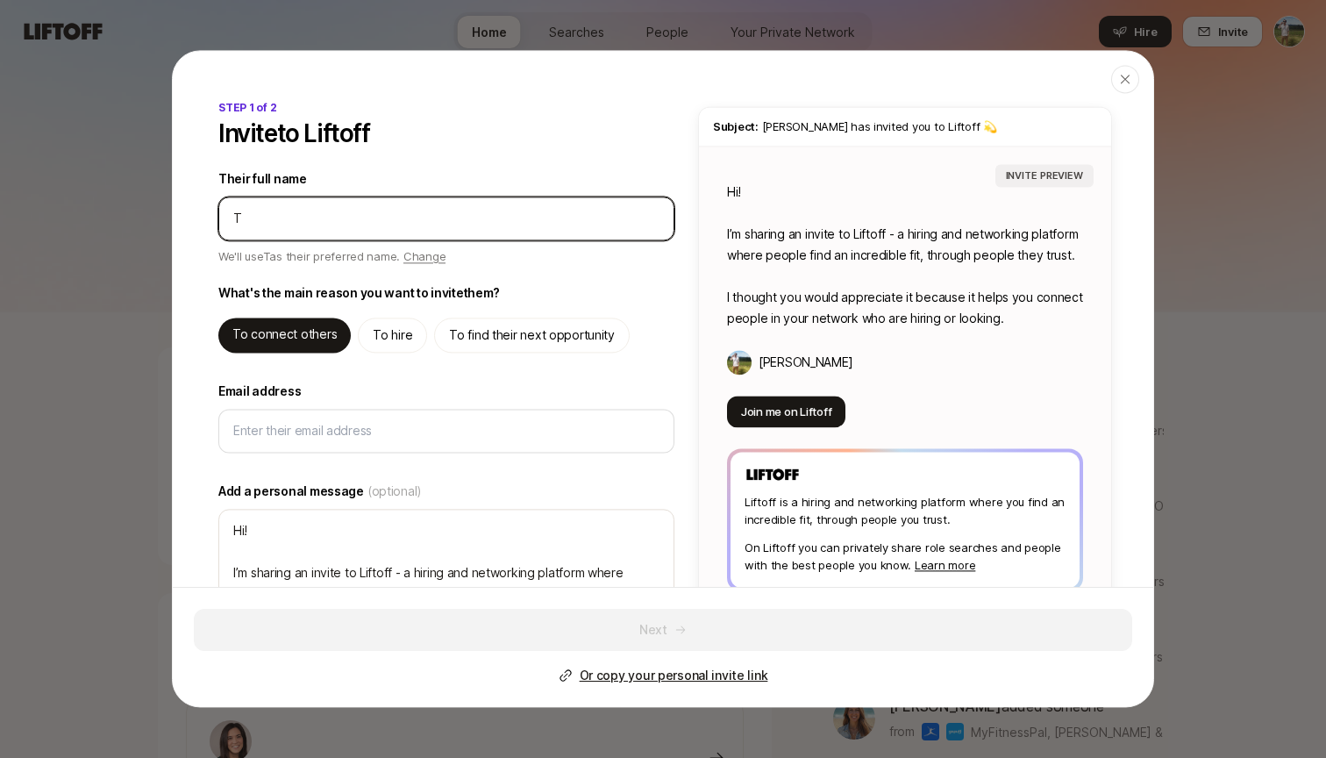
type input "[PERSON_NAME]"
type textarea "x"
type input "Tyl"
type textarea "x"
type input "Tyle"
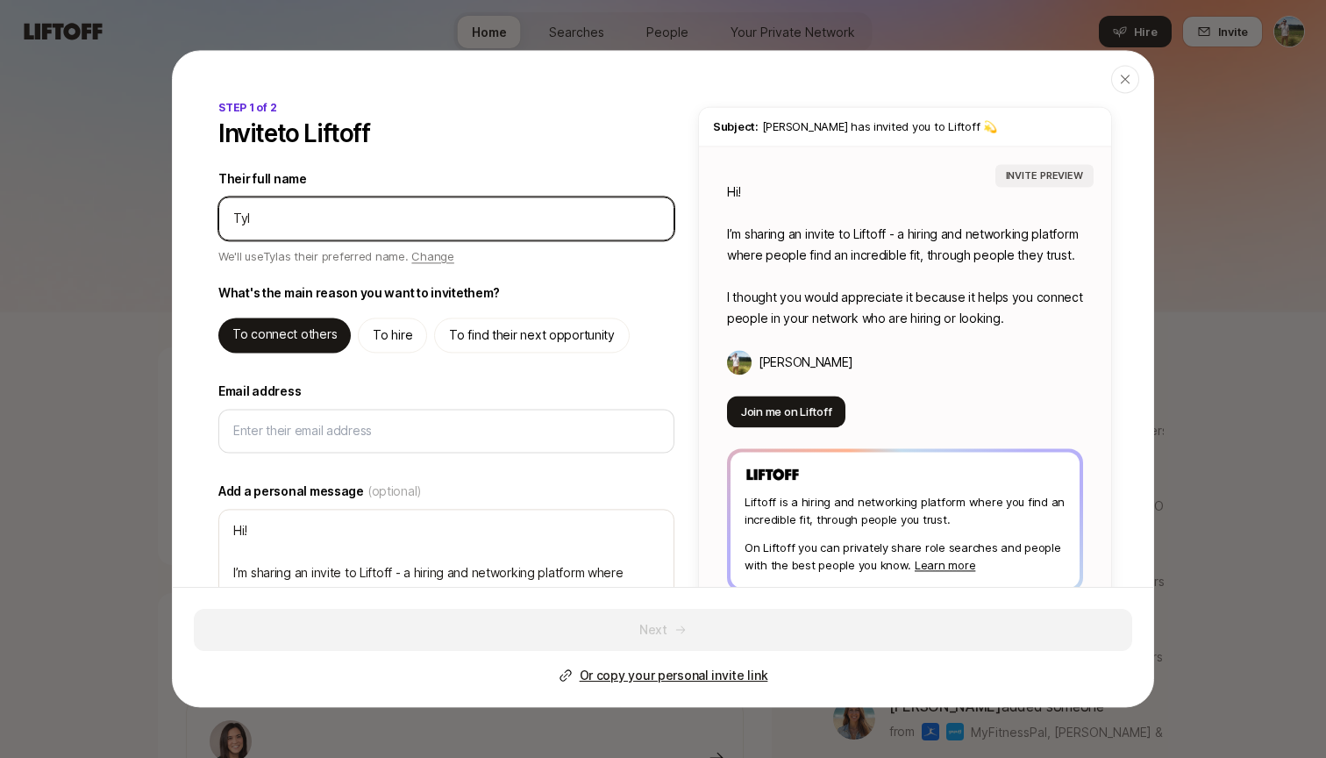
type textarea "x"
type input "[PERSON_NAME]"
type textarea "x"
type input "[PERSON_NAME]"
type textarea "x"
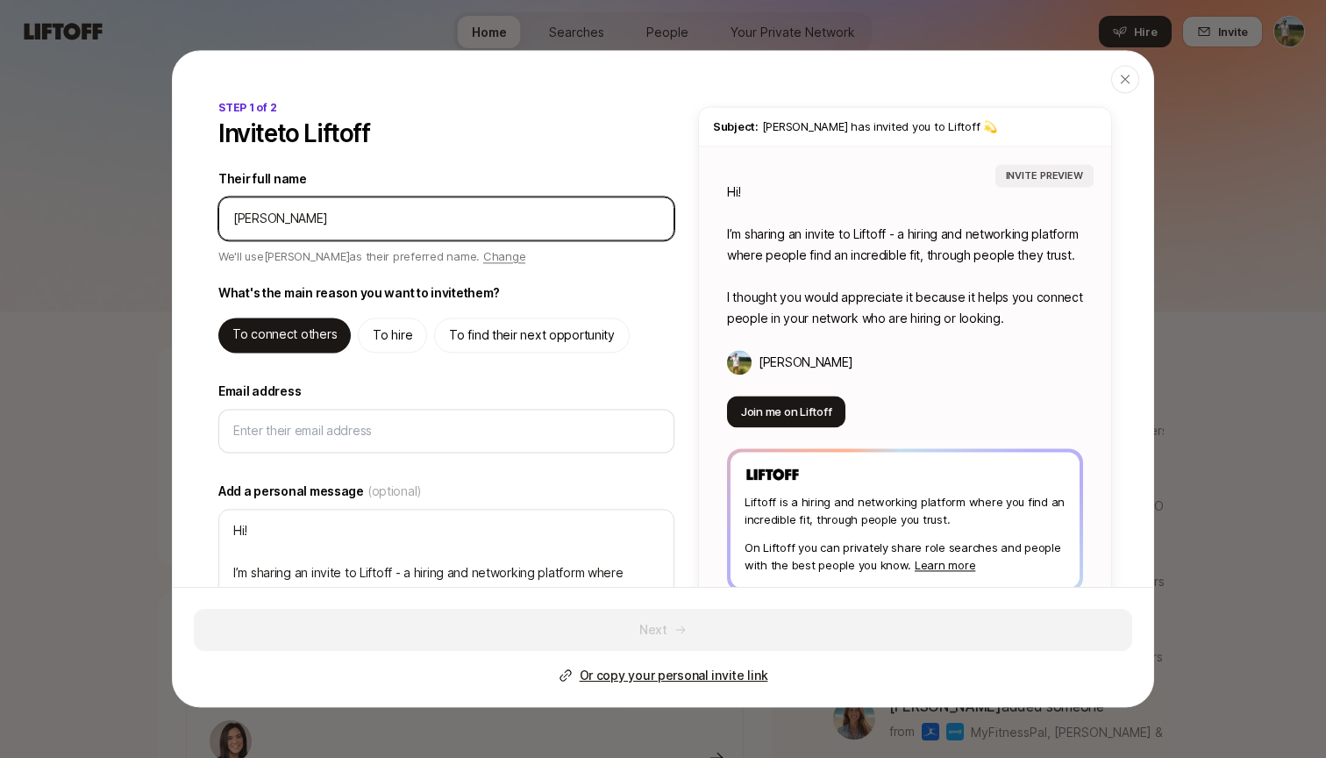
type input "[PERSON_NAME]"
type textarea "x"
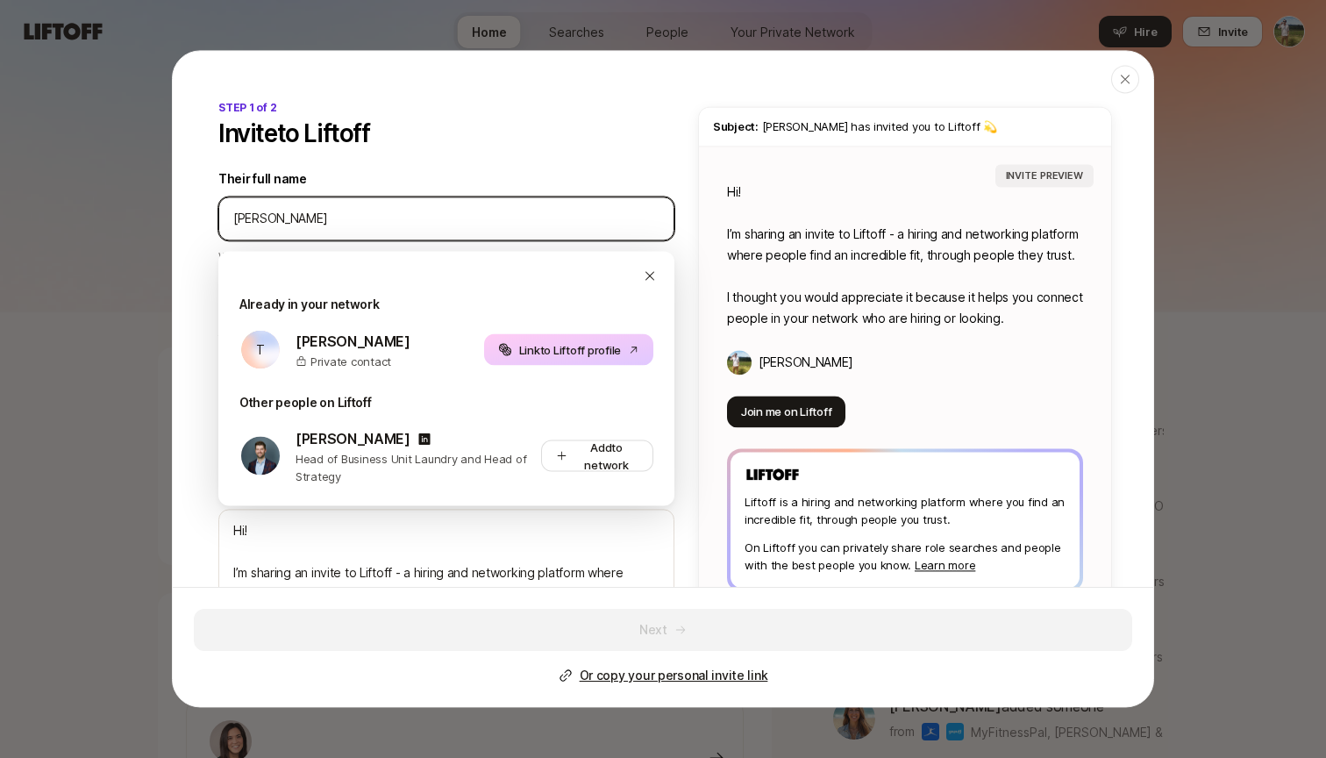
type input "[PERSON_NAME]"
type textarea "x"
type input "[PERSON_NAME]"
type textarea "x"
type input "[PERSON_NAME]"
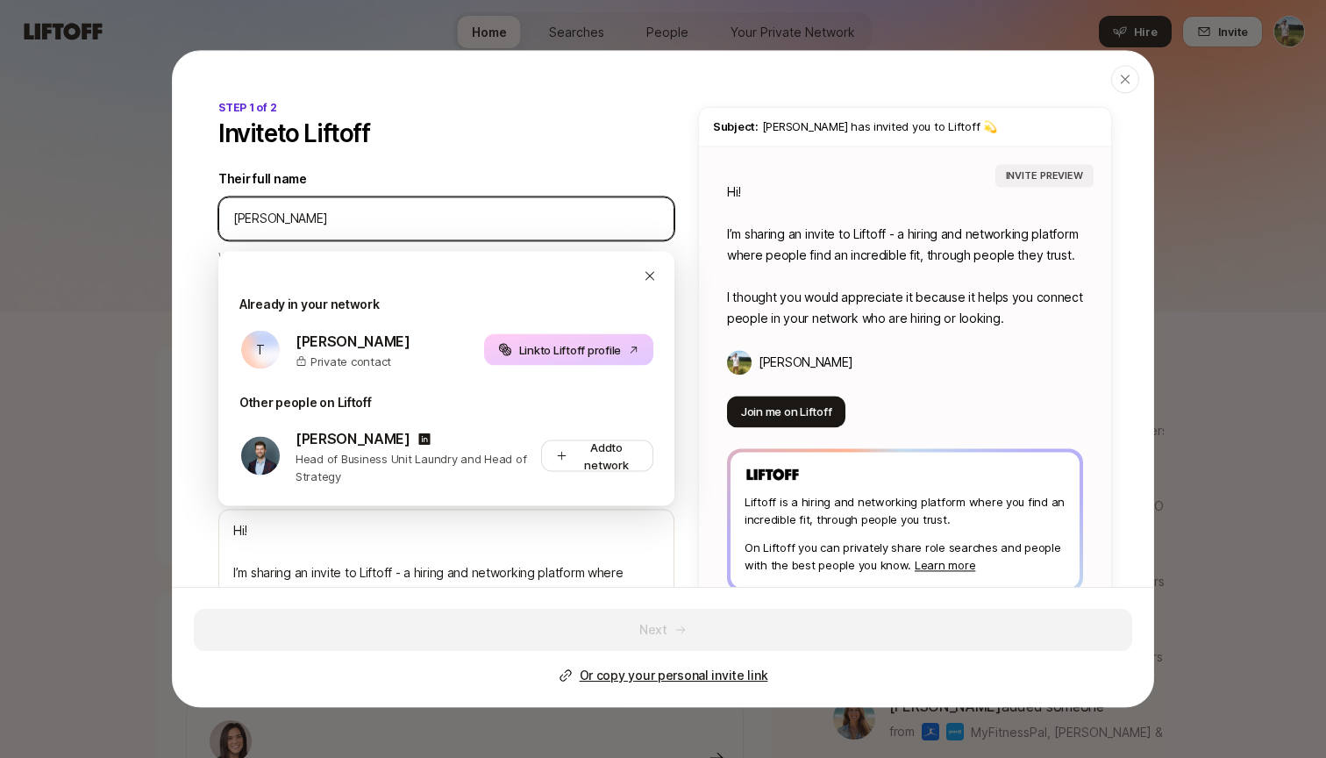
type textarea "x"
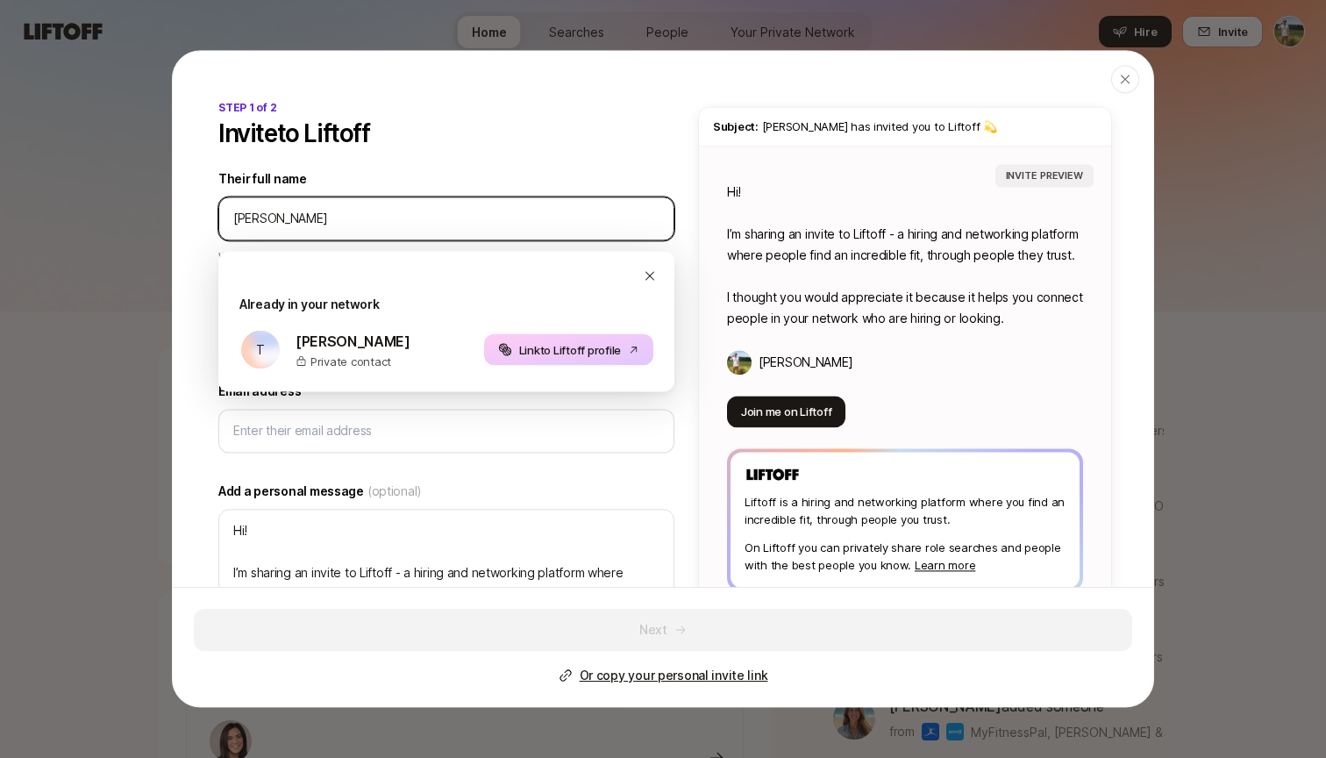
type input "[PERSON_NAME]"
type textarea "x"
type input "[PERSON_NAME]"
type textarea "x"
type textarea "Hi [PERSON_NAME]! I’m sharing an invite to Liftoff - a hiring and networking pl…"
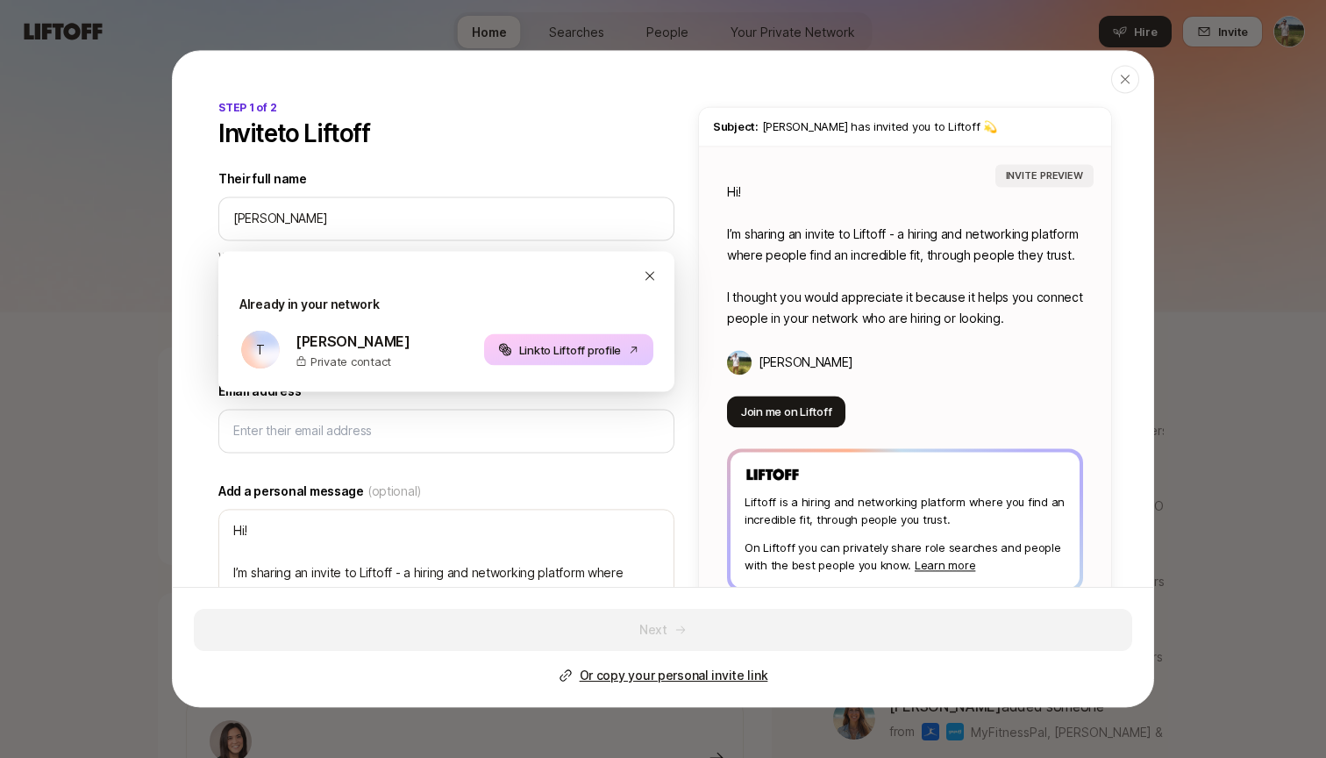
type textarea "x"
click at [692, 552] on div "STEP 1 of 2 Invite to Liftoff Their full name We'll use Tyler as their preferre…" at bounding box center [663, 389] width 981 height 579
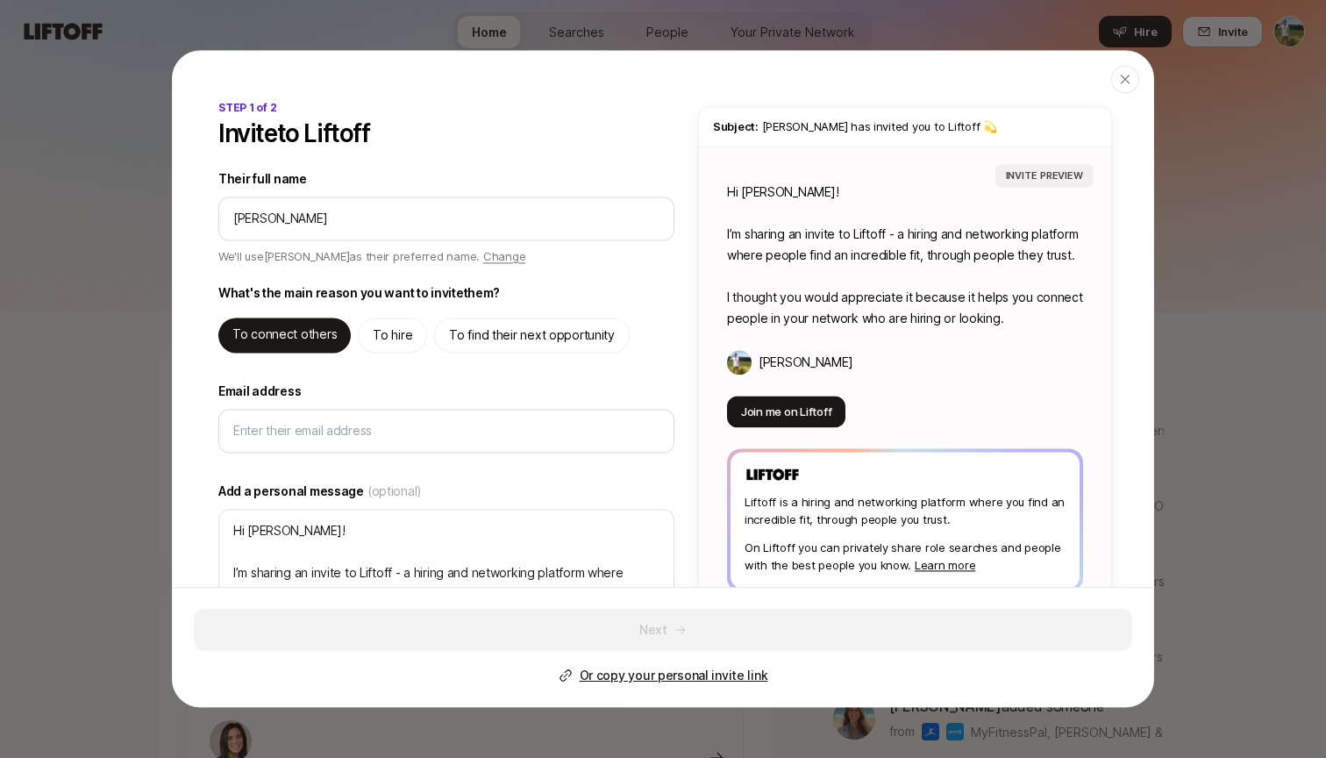
click at [545, 611] on div "Next Or copy your personal invite link" at bounding box center [663, 647] width 939 height 77
click at [440, 210] on input "Their full name" at bounding box center [446, 218] width 426 height 21
type textarea "x"
